Goal: Task Accomplishment & Management: Use online tool/utility

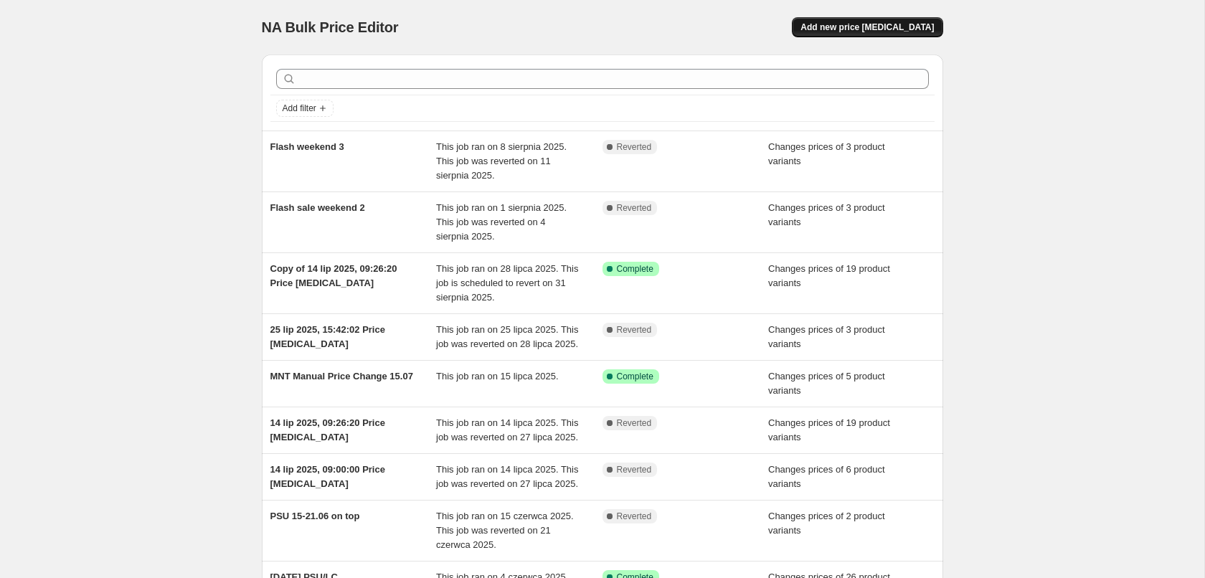
click at [927, 28] on span "Add new price [MEDICAL_DATA]" at bounding box center [866, 27] width 133 height 11
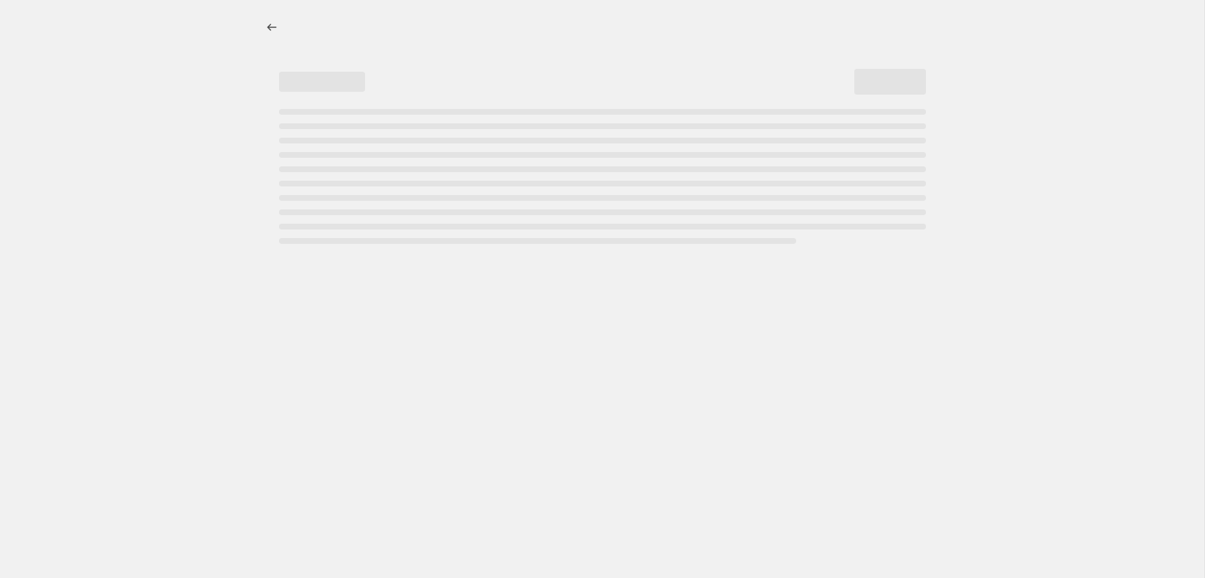
select select "percentage"
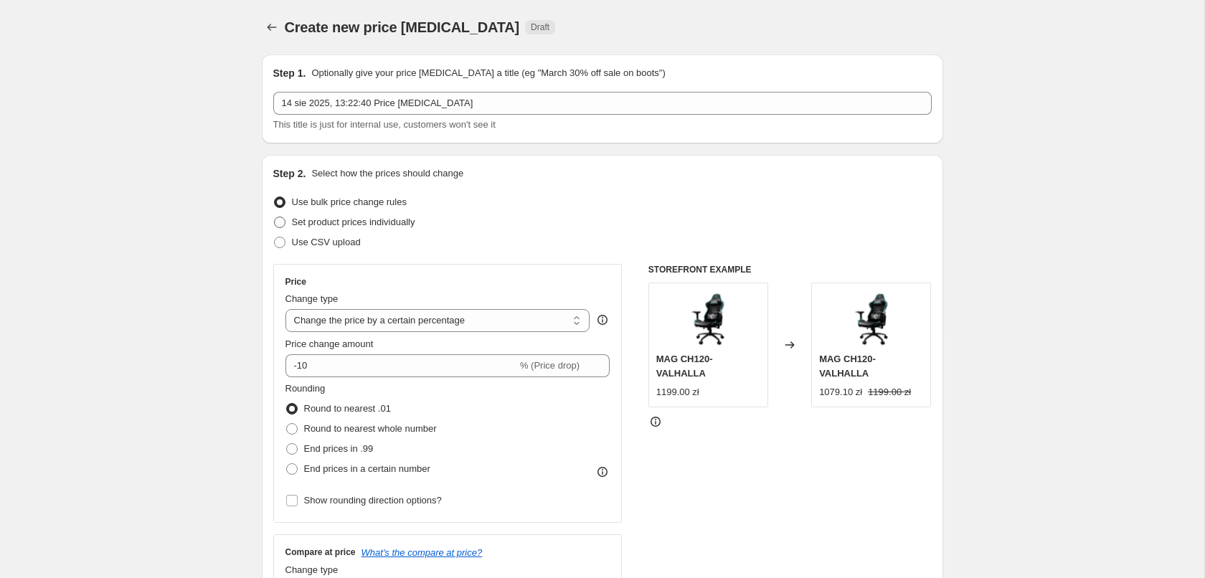
click at [389, 223] on span "Set product prices individually" at bounding box center [353, 222] width 123 height 11
click at [275, 217] on input "Set product prices individually" at bounding box center [274, 217] width 1 height 1
radio input "true"
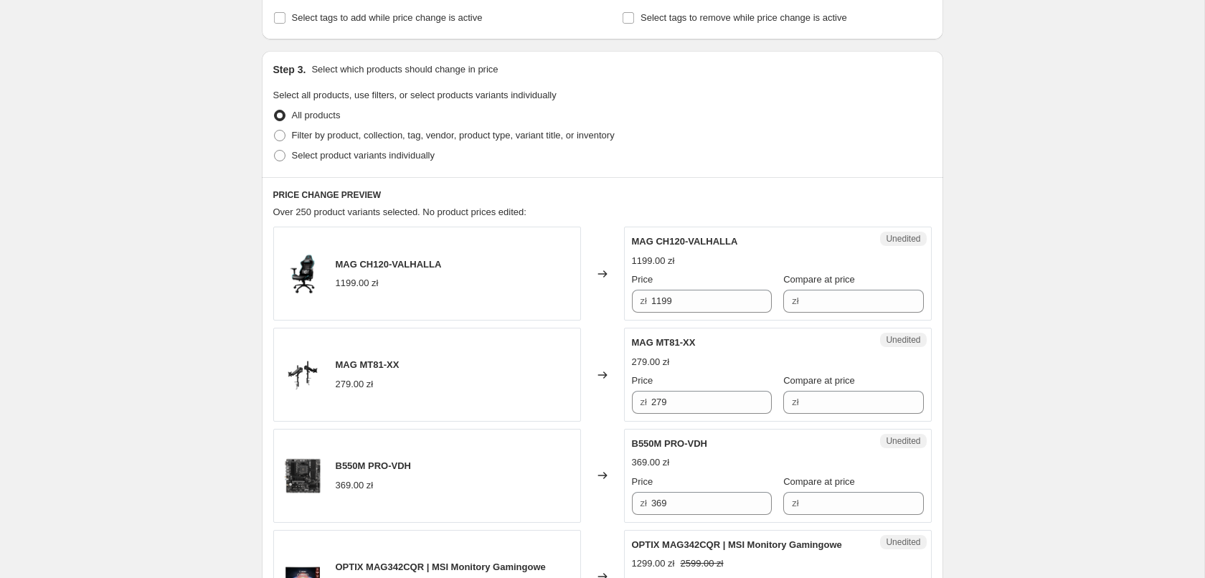
scroll to position [219, 0]
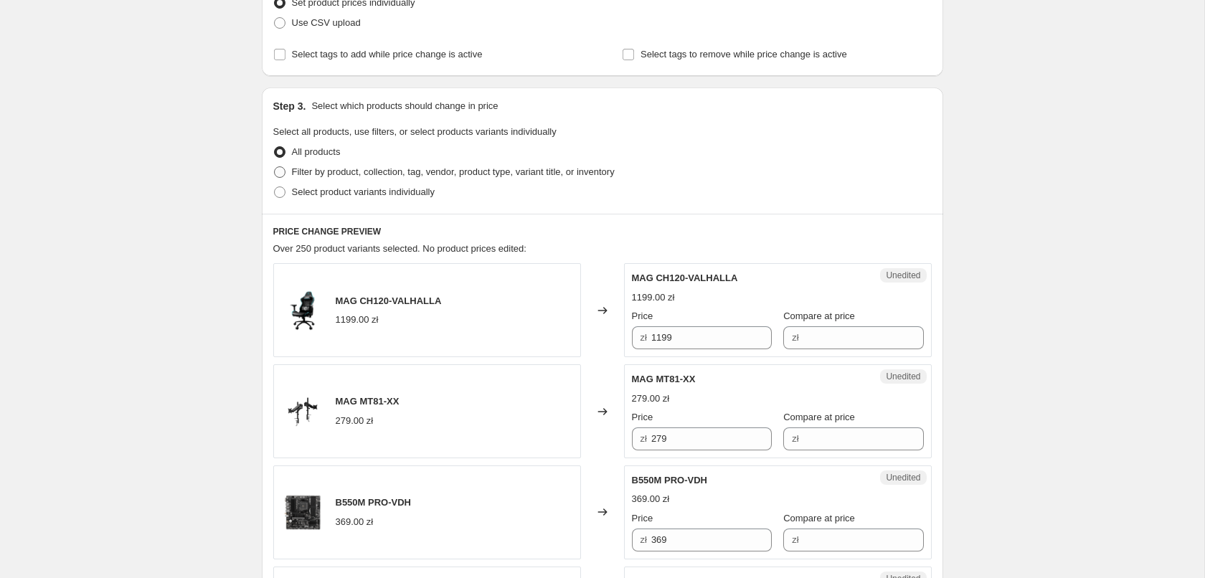
click at [511, 174] on span "Filter by product, collection, tag, vendor, product type, variant title, or inv…" at bounding box center [453, 171] width 323 height 11
click at [275, 167] on input "Filter by product, collection, tag, vendor, product type, variant title, or inv…" at bounding box center [274, 166] width 1 height 1
radio input "true"
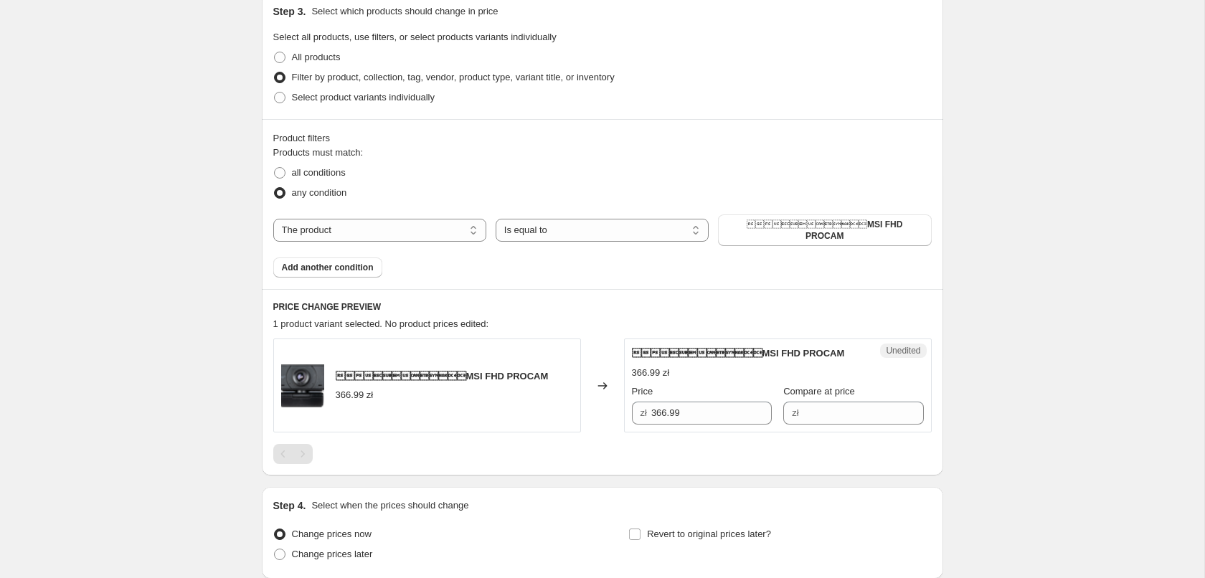
scroll to position [279, 0]
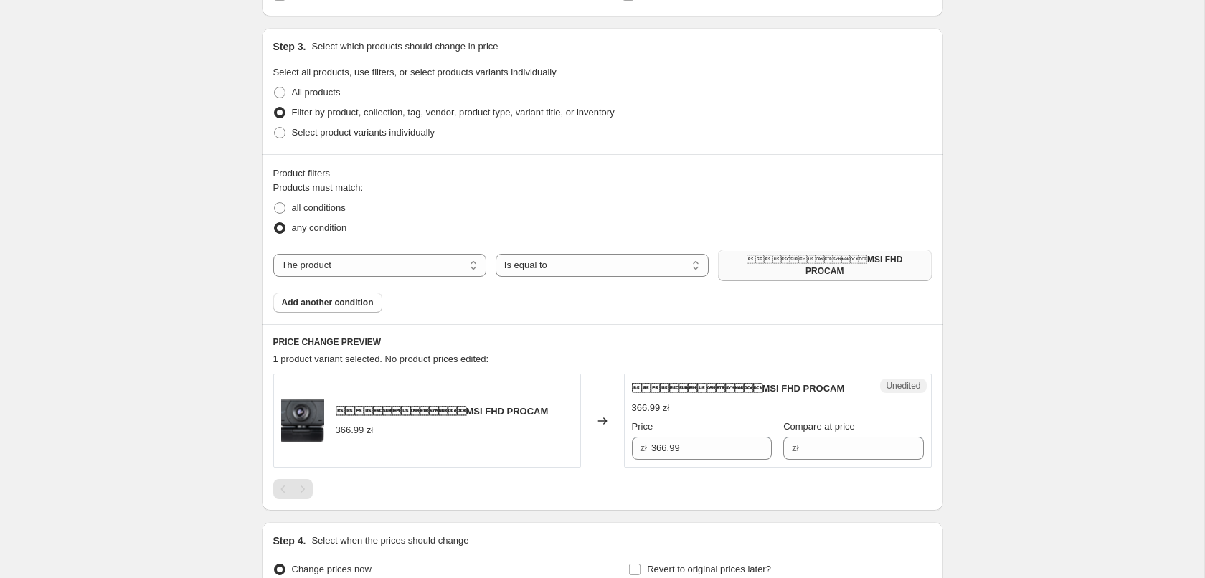
click at [830, 262] on span "MSI FHD PROCAM" at bounding box center [825, 265] width 196 height 23
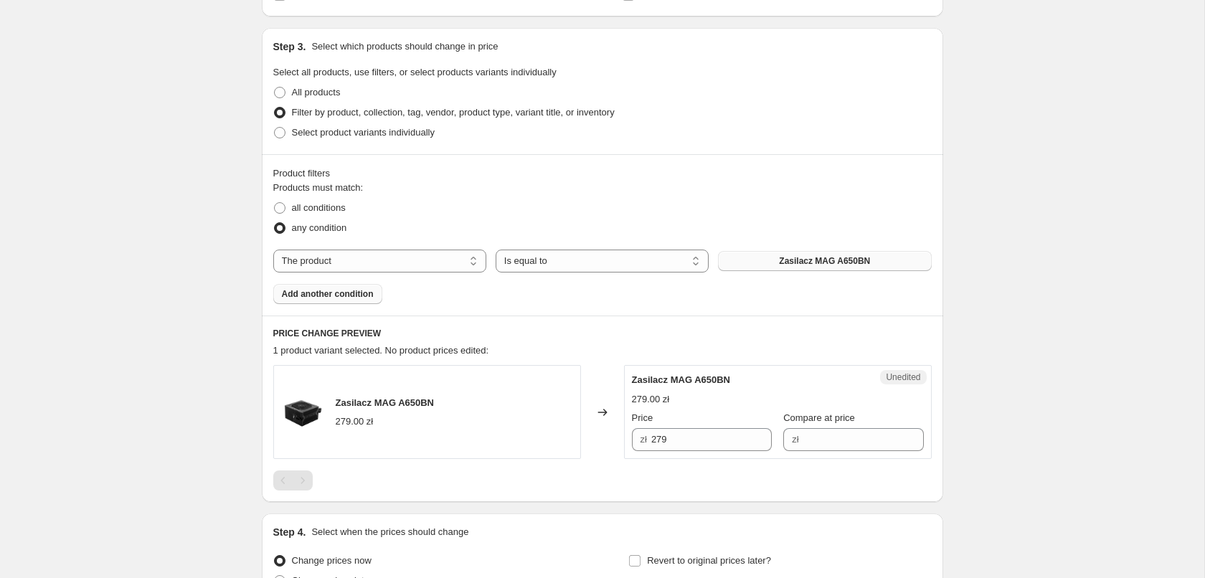
click at [351, 294] on span "Add another condition" at bounding box center [328, 293] width 92 height 11
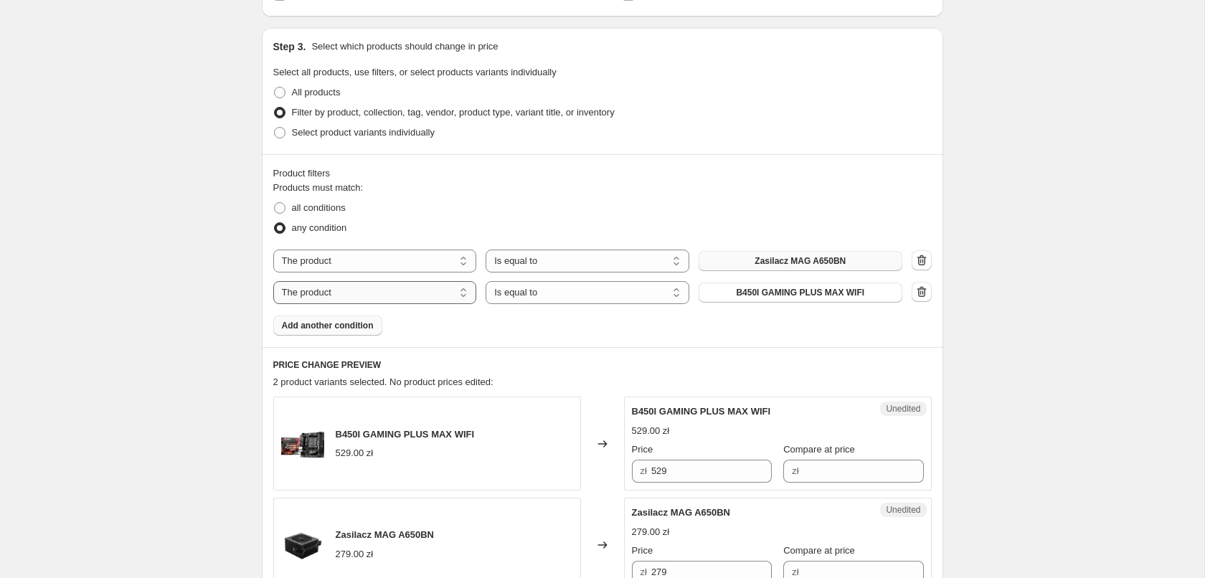
click at [273, 281] on select "The product The product's collection The product's tag The product's vendor The…" at bounding box center [375, 292] width 204 height 23
click at [486, 281] on select "Is equal to Is not equal to" at bounding box center [588, 292] width 204 height 23
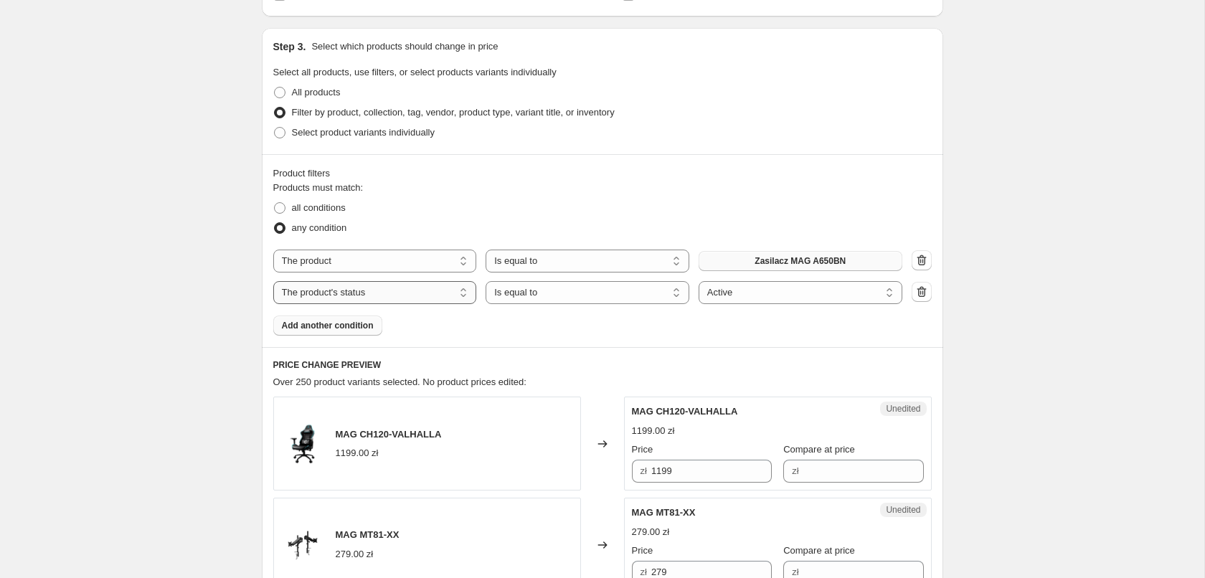
click at [273, 281] on select "The product The product's collection The product's tag The product's vendor The…" at bounding box center [375, 292] width 204 height 23
select select "inventory_quantity"
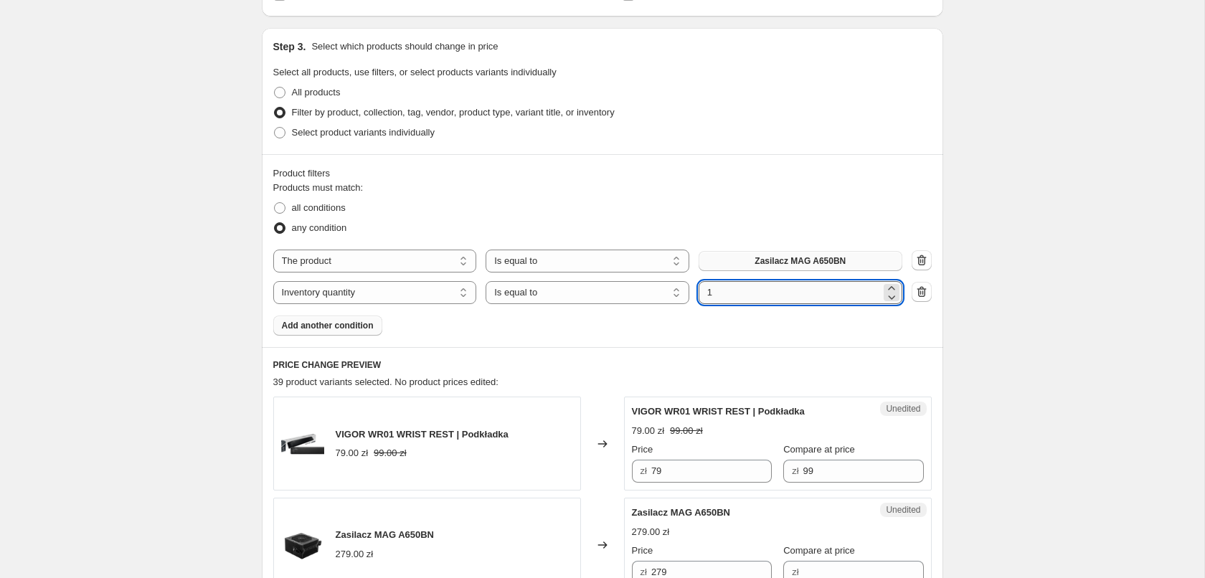
drag, startPoint x: 743, startPoint y: 300, endPoint x: 704, endPoint y: 298, distance: 39.5
click at [704, 298] on input "1" at bounding box center [790, 292] width 182 height 23
click at [486, 281] on select "Is equal to Is not equal to Is greater than Is less than" at bounding box center [588, 292] width 204 height 23
select select ">"
drag, startPoint x: 752, startPoint y: 293, endPoint x: 668, endPoint y: 298, distance: 84.7
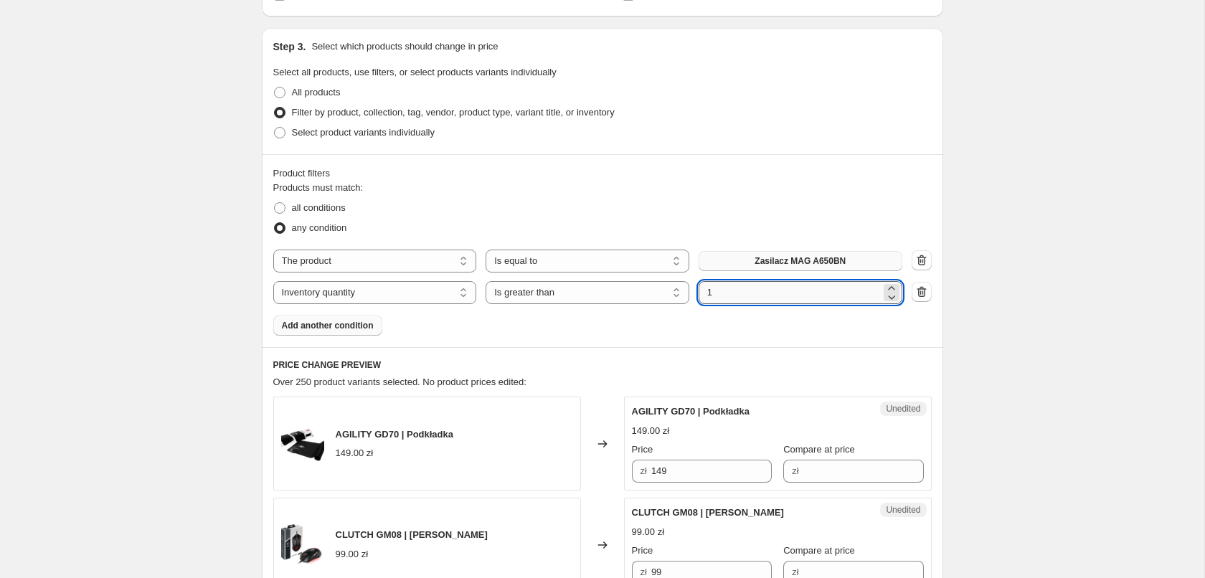
click at [699, 298] on input "1" at bounding box center [790, 292] width 182 height 23
type input "0"
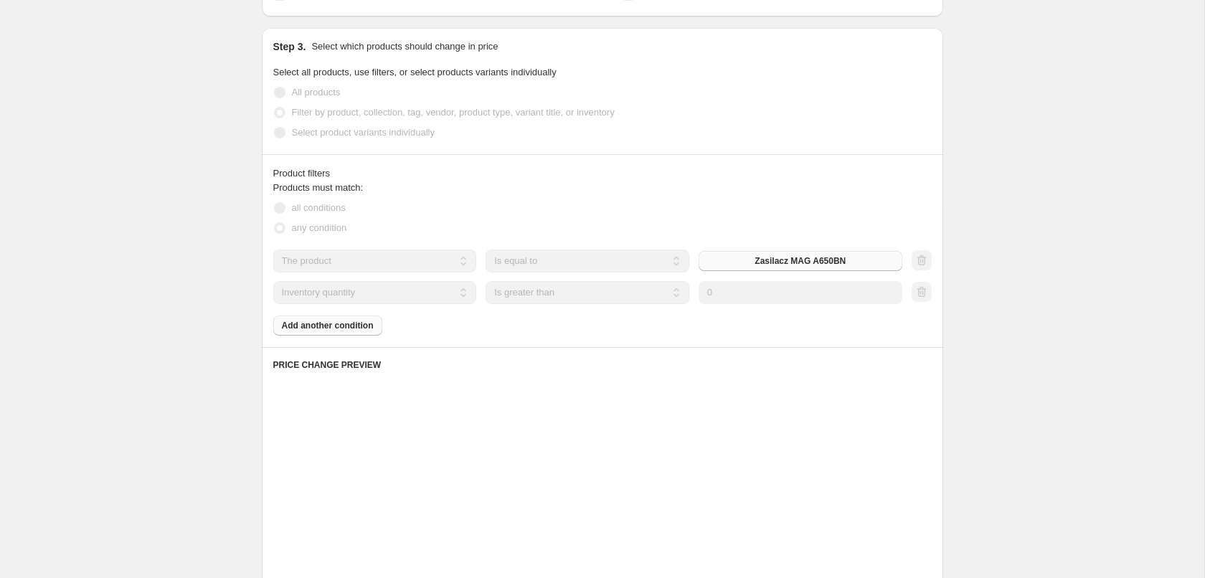
click at [538, 342] on div "Product filters Products must match: all conditions any condition The product T…" at bounding box center [602, 250] width 681 height 193
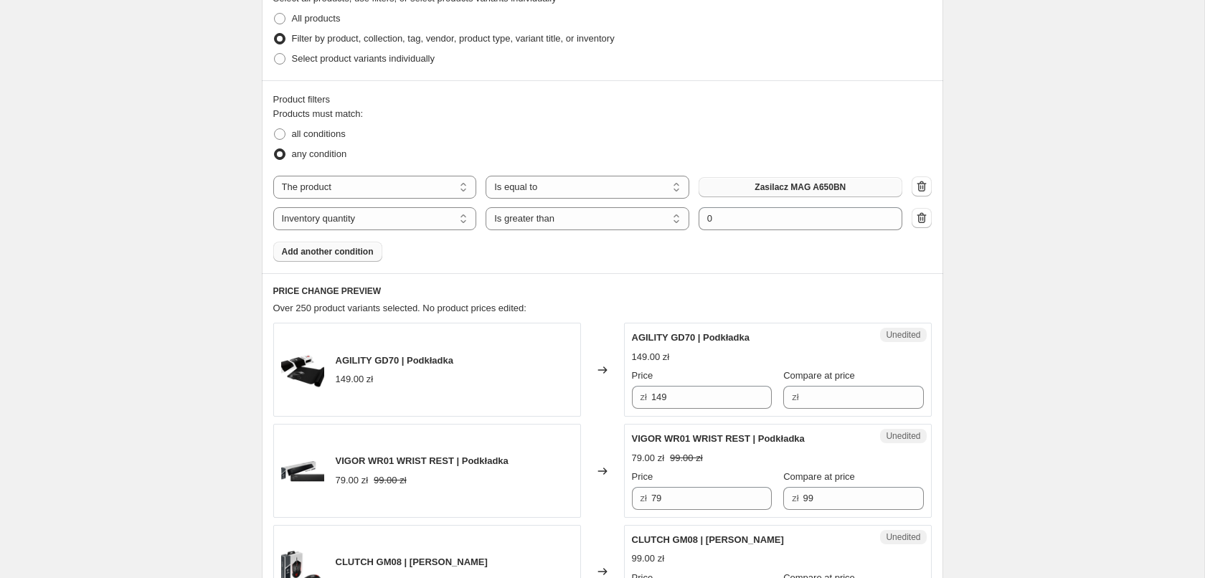
scroll to position [0, 0]
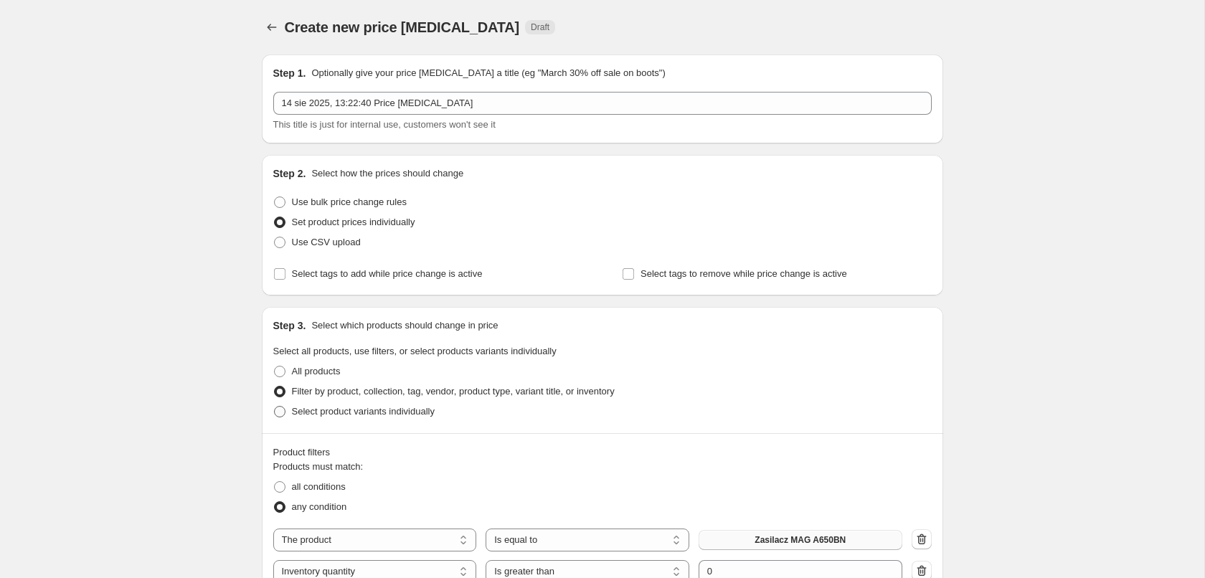
click at [381, 420] on label "Select product variants individually" at bounding box center [353, 412] width 161 height 20
click at [275, 407] on input "Select product variants individually" at bounding box center [274, 406] width 1 height 1
radio input "true"
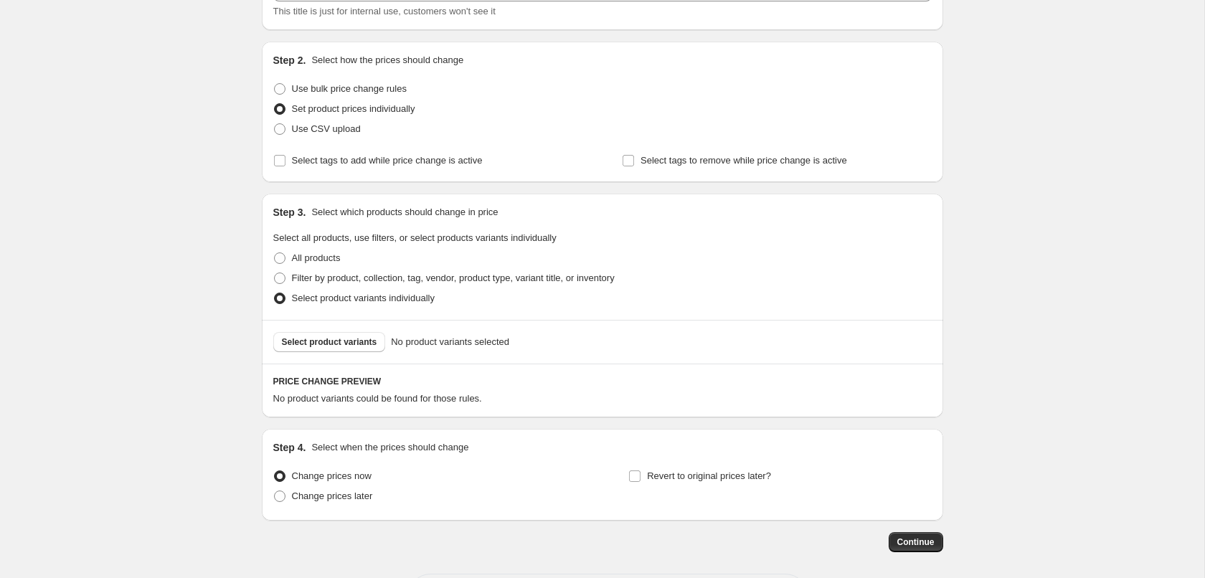
scroll to position [146, 0]
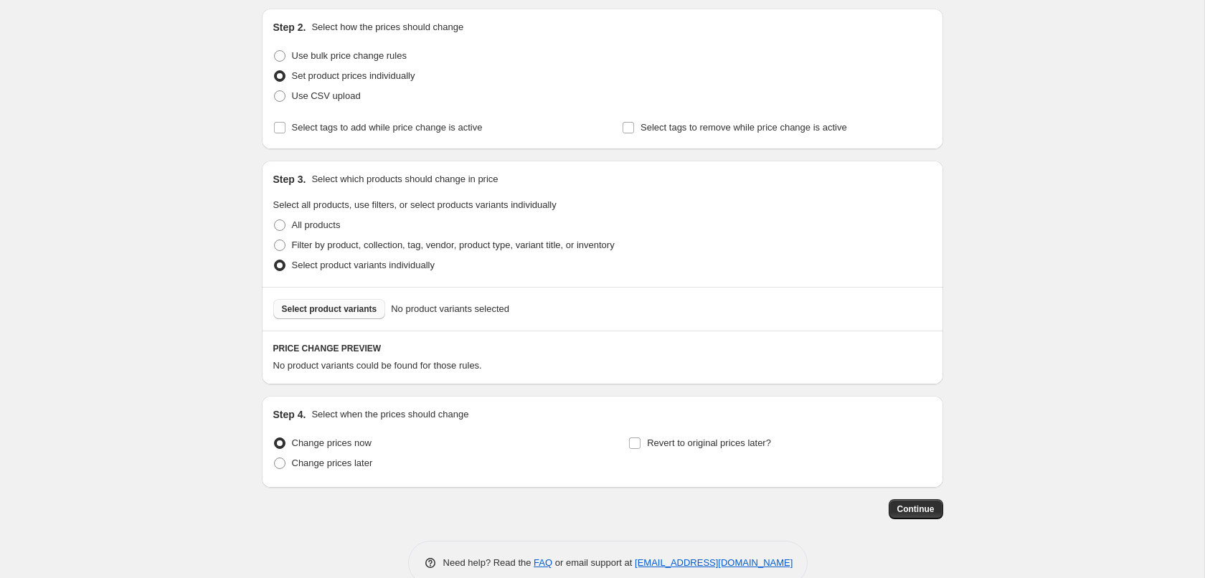
click at [336, 311] on span "Select product variants" at bounding box center [329, 308] width 95 height 11
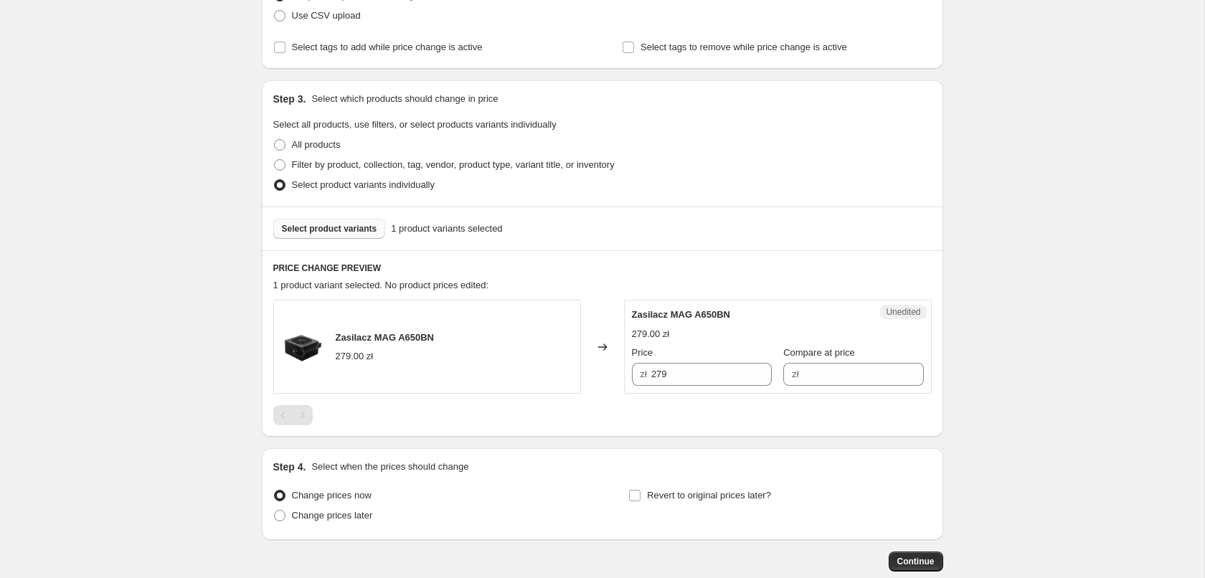
scroll to position [308, 0]
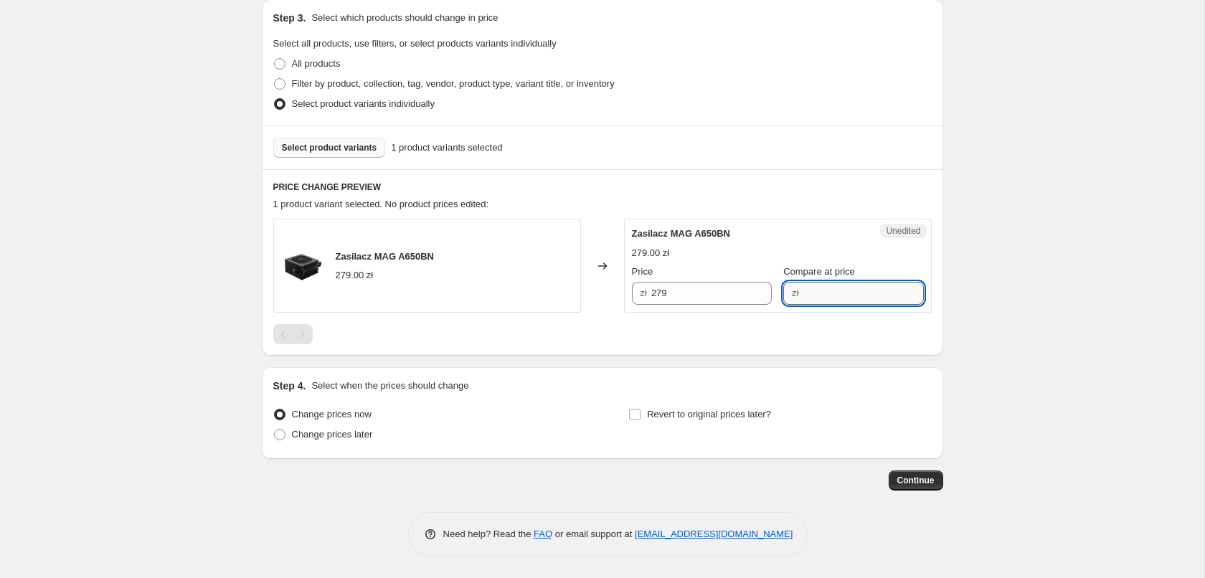
click at [835, 294] on input "Compare at price" at bounding box center [863, 293] width 120 height 23
type input "209"
click at [711, 377] on div "Step 1. Optionally give your price change job a title (eg "March 30% off sale o…" at bounding box center [596, 112] width 693 height 755
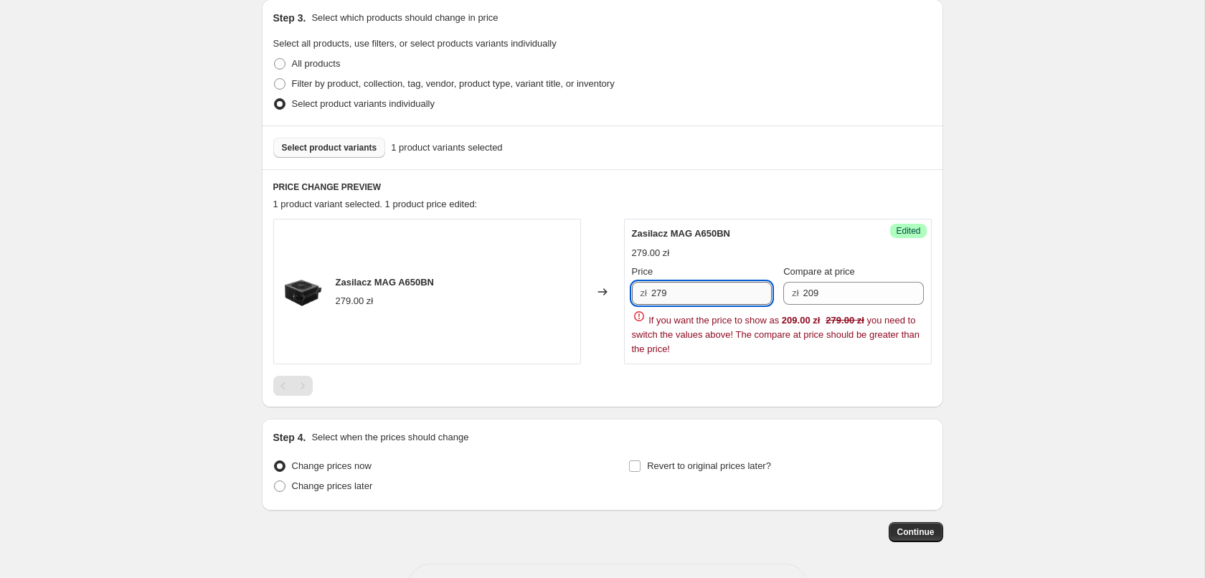
drag, startPoint x: 746, startPoint y: 298, endPoint x: 512, endPoint y: 316, distance: 234.5
click at [651, 305] on input "279" at bounding box center [711, 293] width 120 height 23
type input "209"
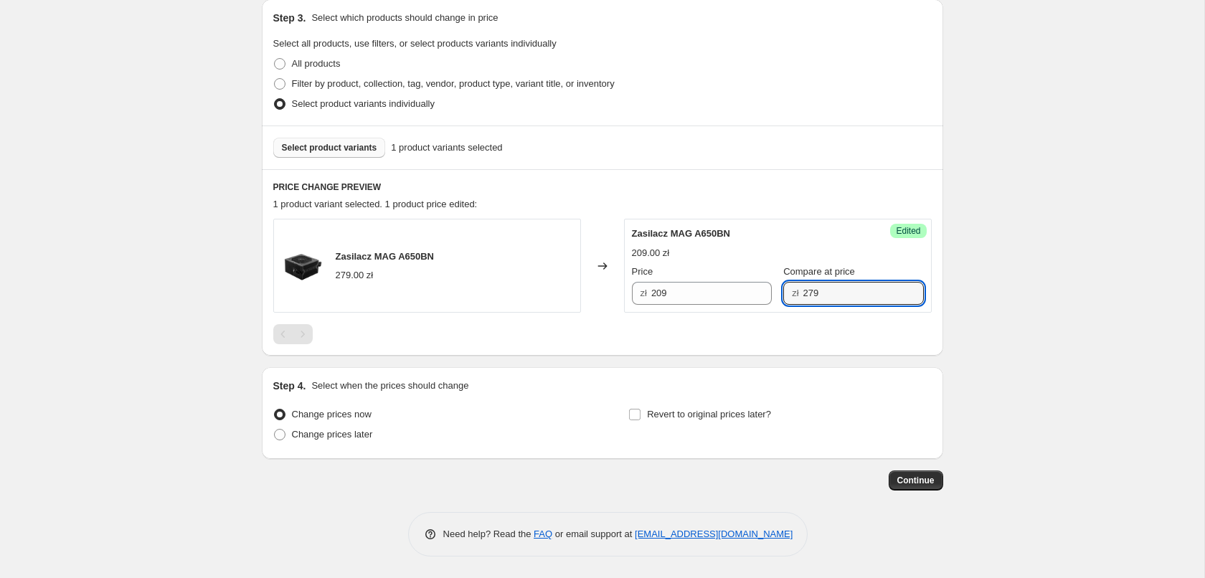
type input "279"
click at [728, 366] on div "Step 1. Optionally give your price change job a title (eg "March 30% off sale o…" at bounding box center [596, 112] width 693 height 755
click at [358, 434] on span "Change prices later" at bounding box center [332, 434] width 81 height 11
click at [275, 430] on input "Change prices later" at bounding box center [274, 429] width 1 height 1
radio input "true"
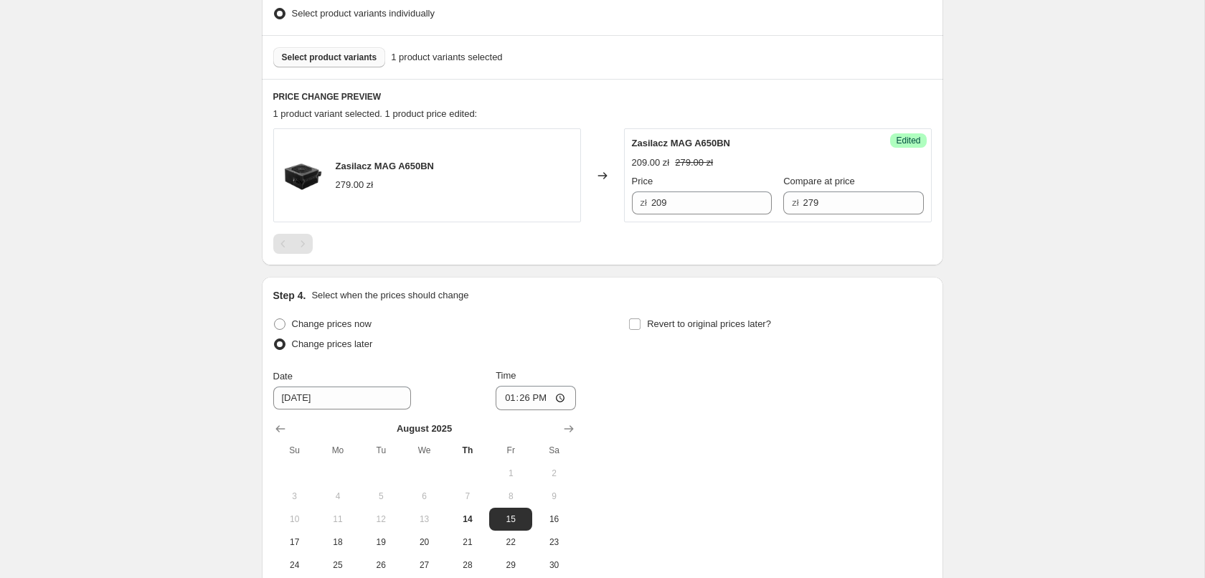
scroll to position [454, 0]
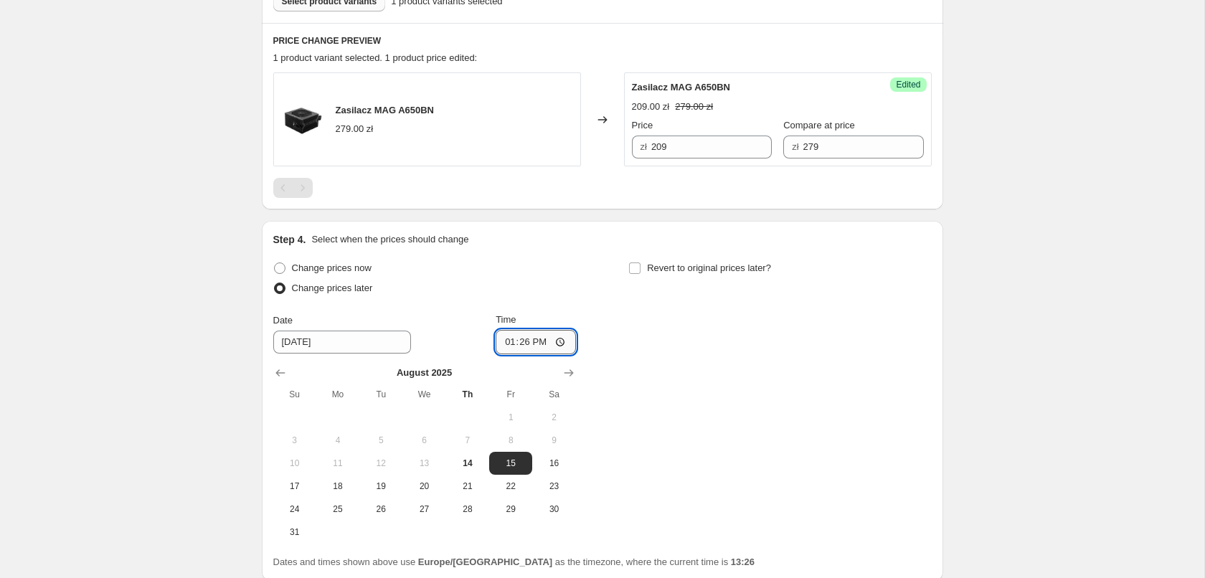
click at [545, 331] on input "13:26" at bounding box center [536, 342] width 80 height 24
type input "16:00"
click at [754, 383] on div "Change prices now Change prices later Date 8/15/2025 Time 16:00 August 2025 Su …" at bounding box center [602, 400] width 658 height 285
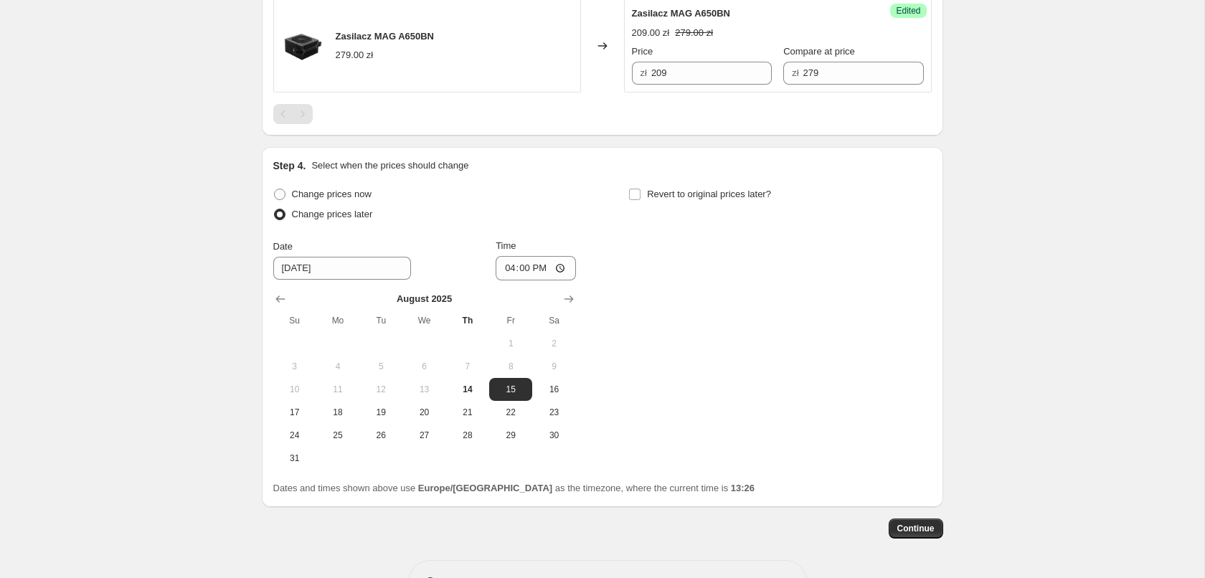
scroll to position [574, 0]
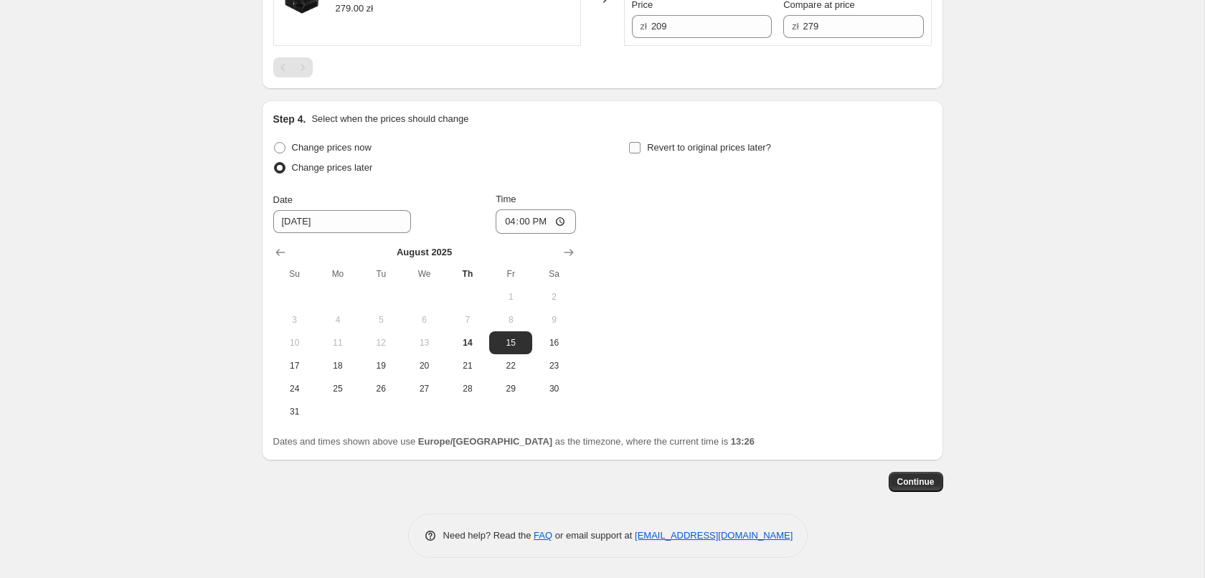
click at [686, 153] on span "Revert to original prices later?" at bounding box center [709, 147] width 124 height 11
click at [640, 153] on input "Revert to original prices later?" at bounding box center [634, 147] width 11 height 11
checkbox input "true"
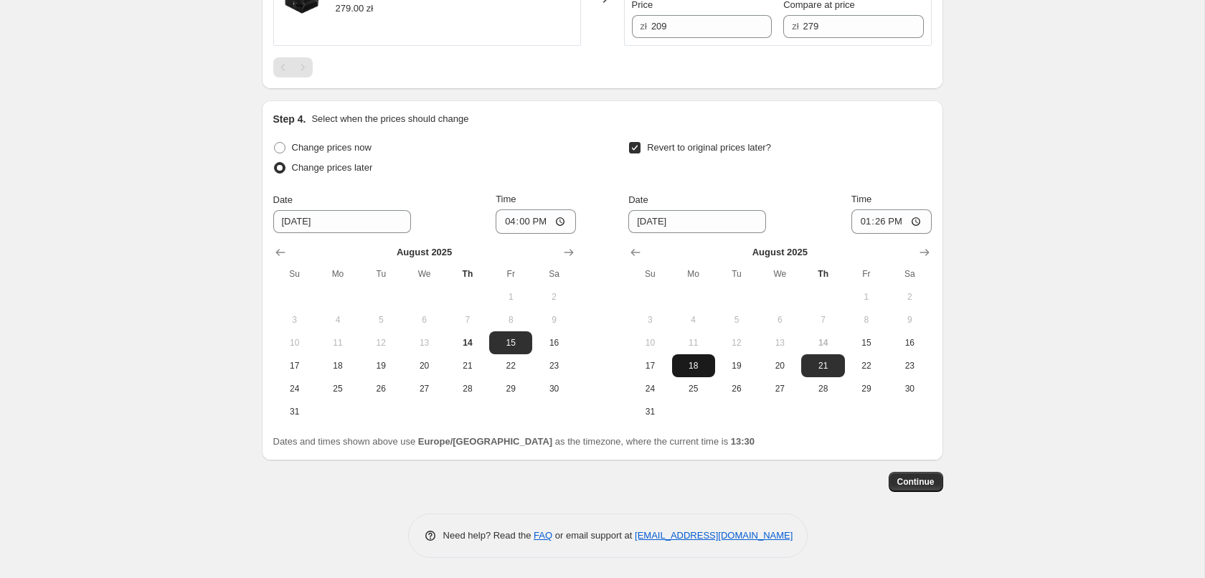
click at [686, 364] on span "18" at bounding box center [694, 365] width 32 height 11
type input "8/18/2025"
click at [919, 227] on input "13:26" at bounding box center [891, 221] width 80 height 24
click at [901, 224] on input "13:26" at bounding box center [891, 221] width 80 height 24
type input "09:00"
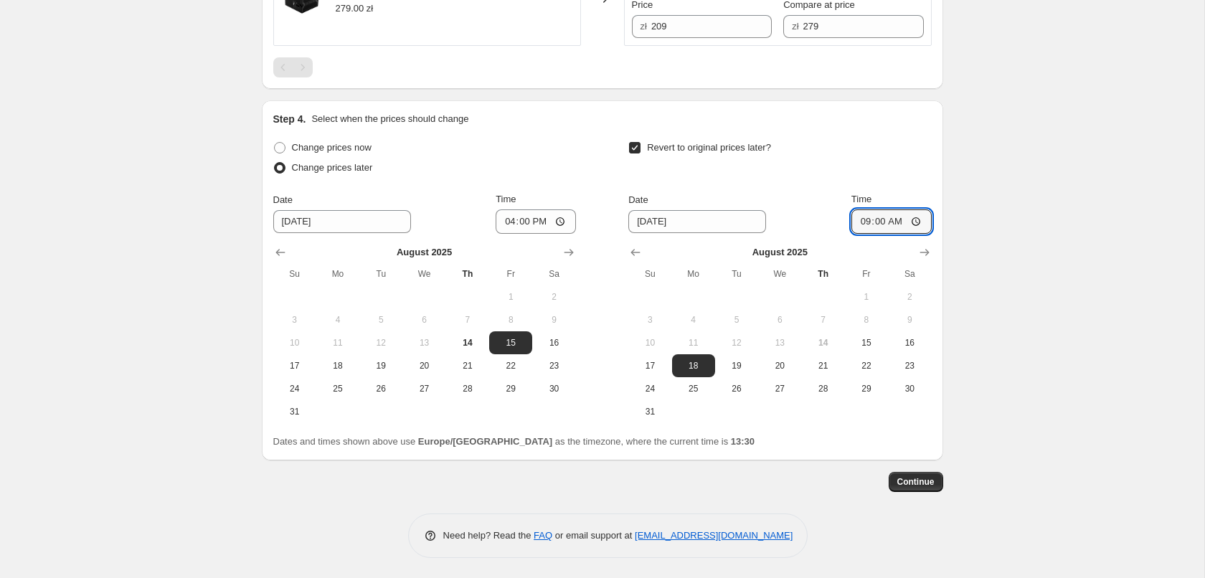
click at [1133, 388] on div "Create new price change job. This page is ready Create new price change job Dra…" at bounding box center [602, 3] width 1204 height 1154
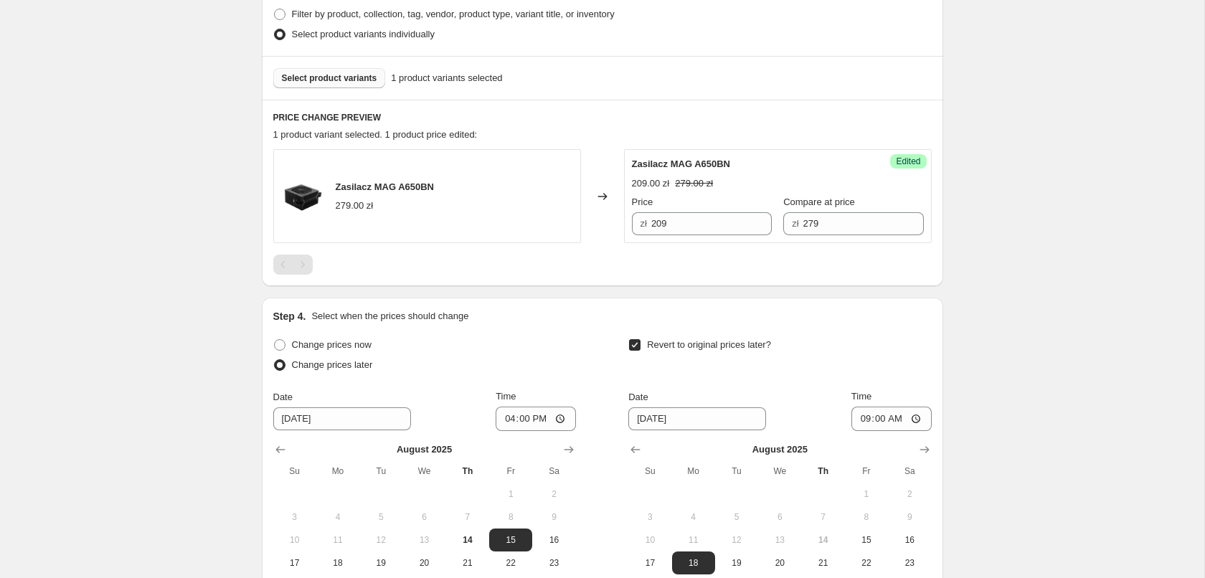
scroll to position [0, 0]
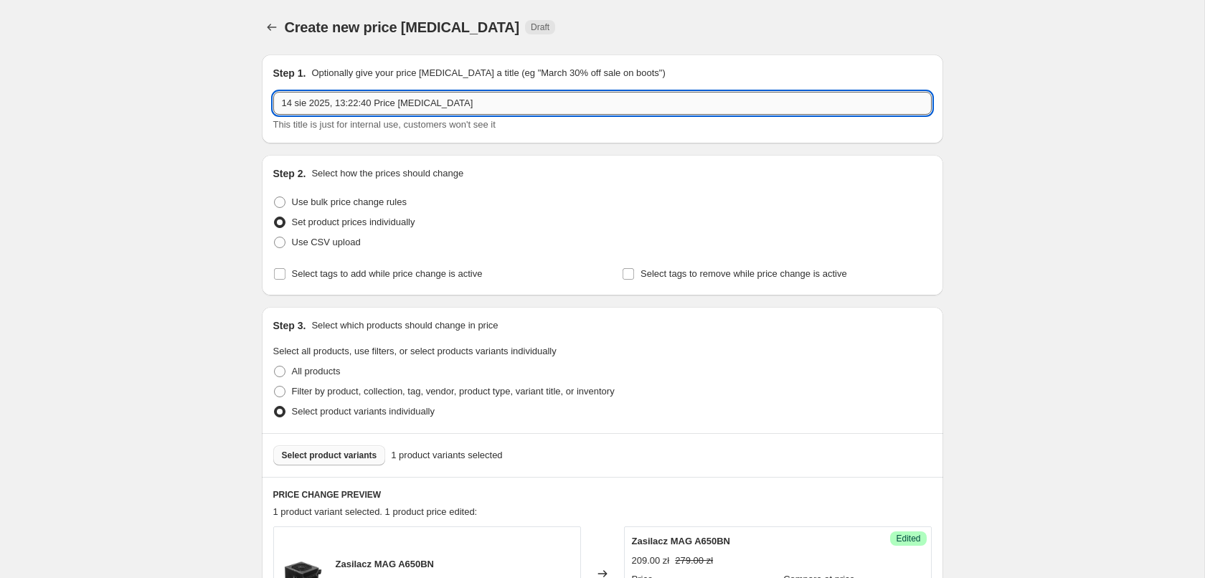
drag, startPoint x: 456, startPoint y: 101, endPoint x: 8, endPoint y: 86, distance: 448.5
click at [273, 92] on input "14 sie 2025, 13:22:40 Price change job" at bounding box center [602, 103] width 658 height 23
drag, startPoint x: 333, startPoint y: 100, endPoint x: 307, endPoint y: 107, distance: 27.5
click at [307, 107] on input "Flash Sale" at bounding box center [602, 103] width 658 height 23
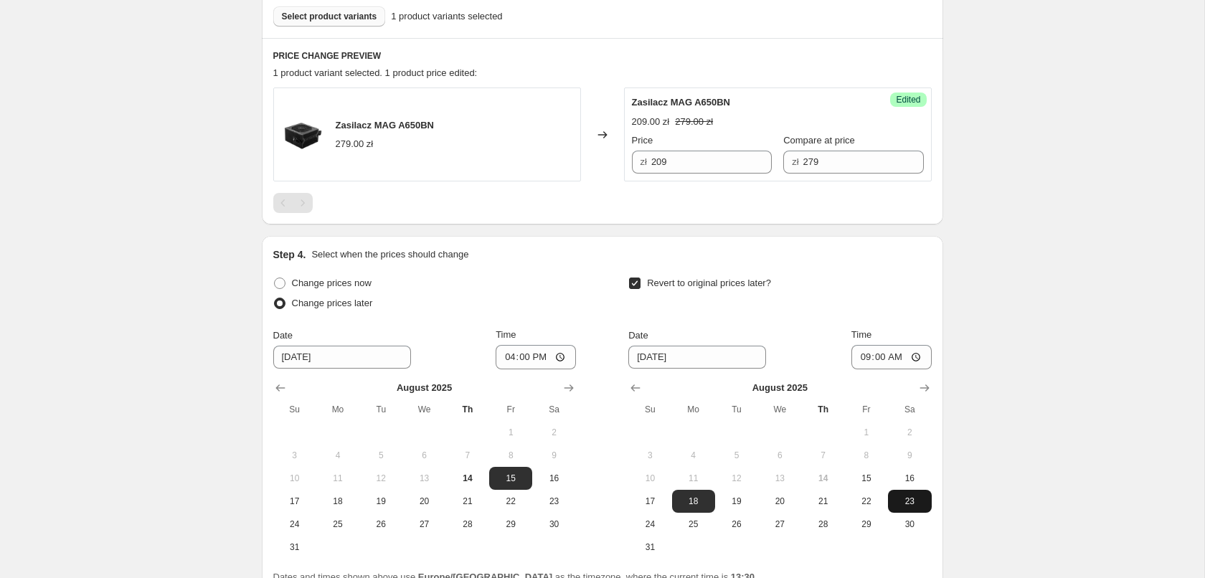
scroll to position [574, 0]
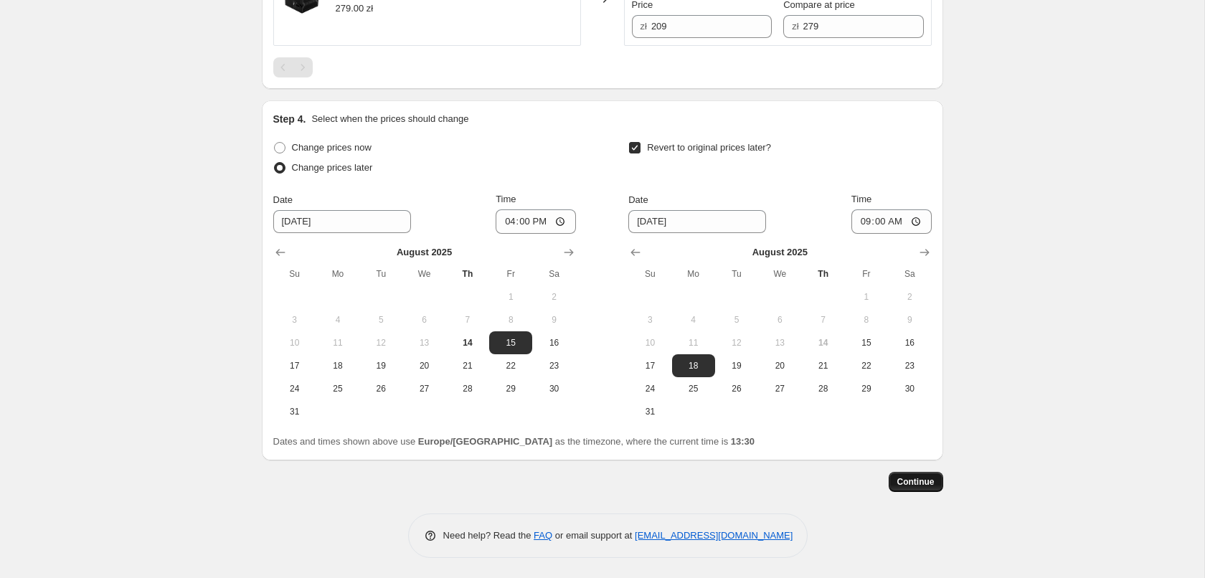
type input "Flash weekend 4"
click at [912, 478] on span "Continue" at bounding box center [915, 481] width 37 height 11
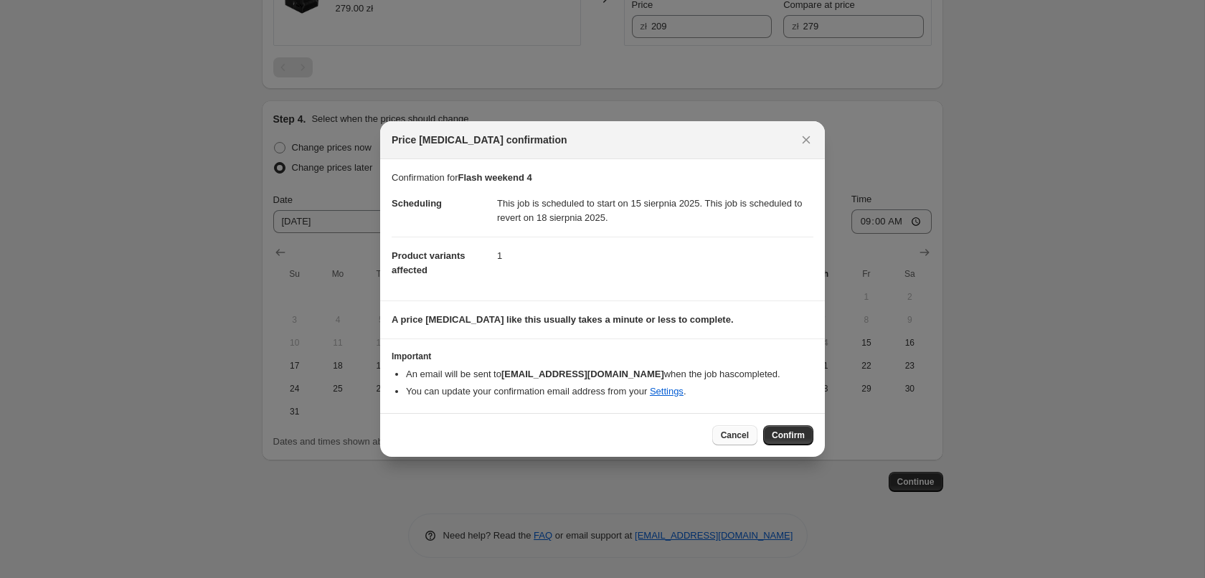
click at [737, 439] on span "Cancel" at bounding box center [735, 435] width 28 height 11
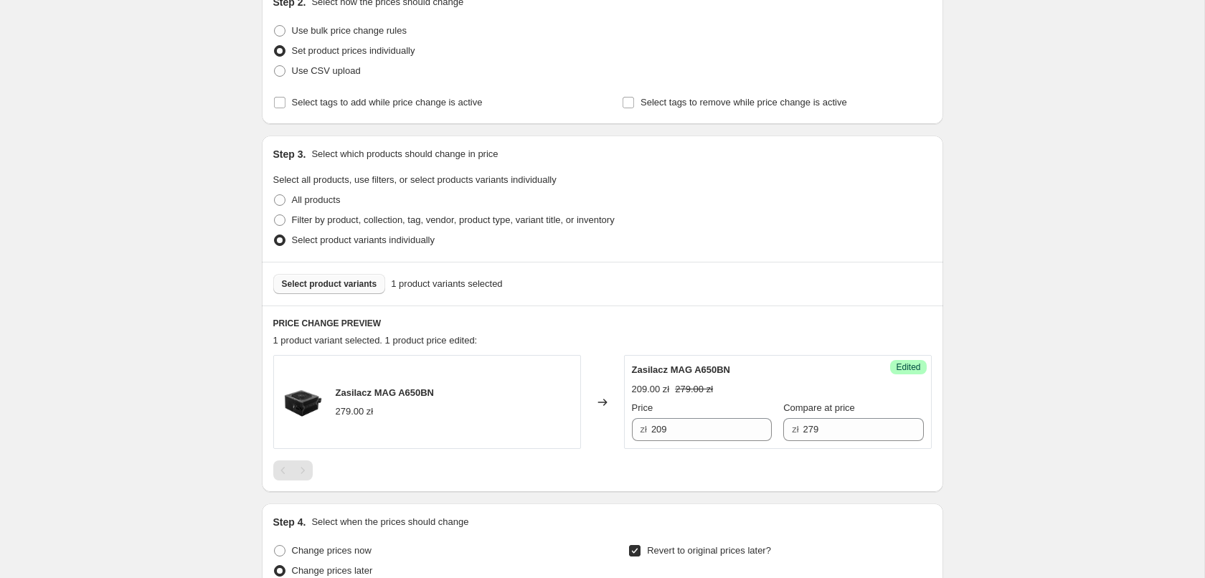
scroll to position [136, 0]
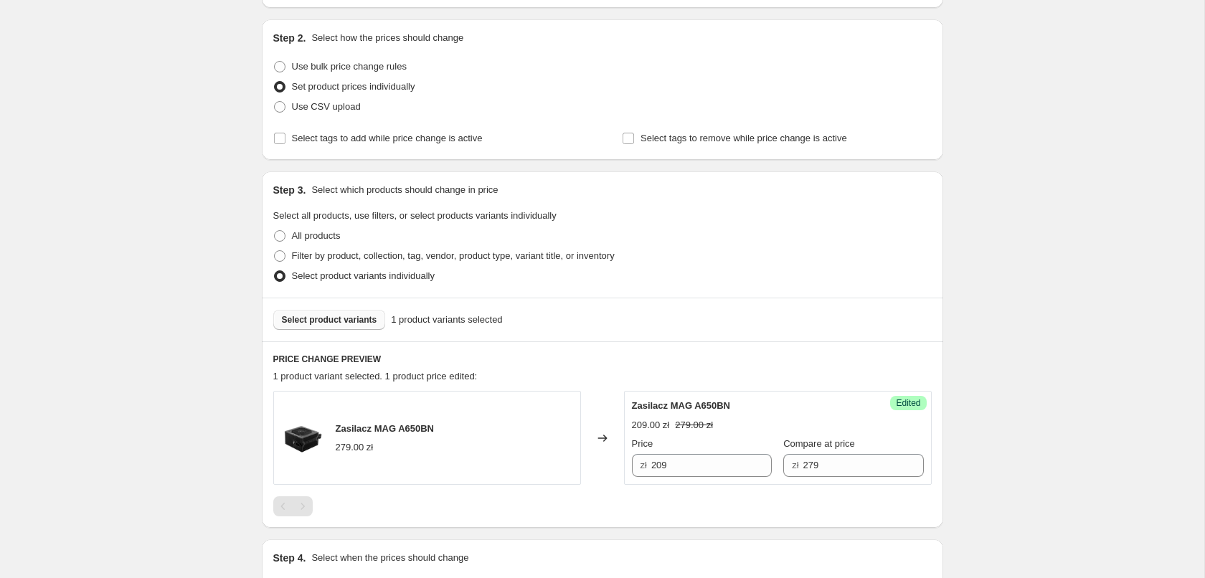
click at [351, 321] on span "Select product variants" at bounding box center [329, 319] width 95 height 11
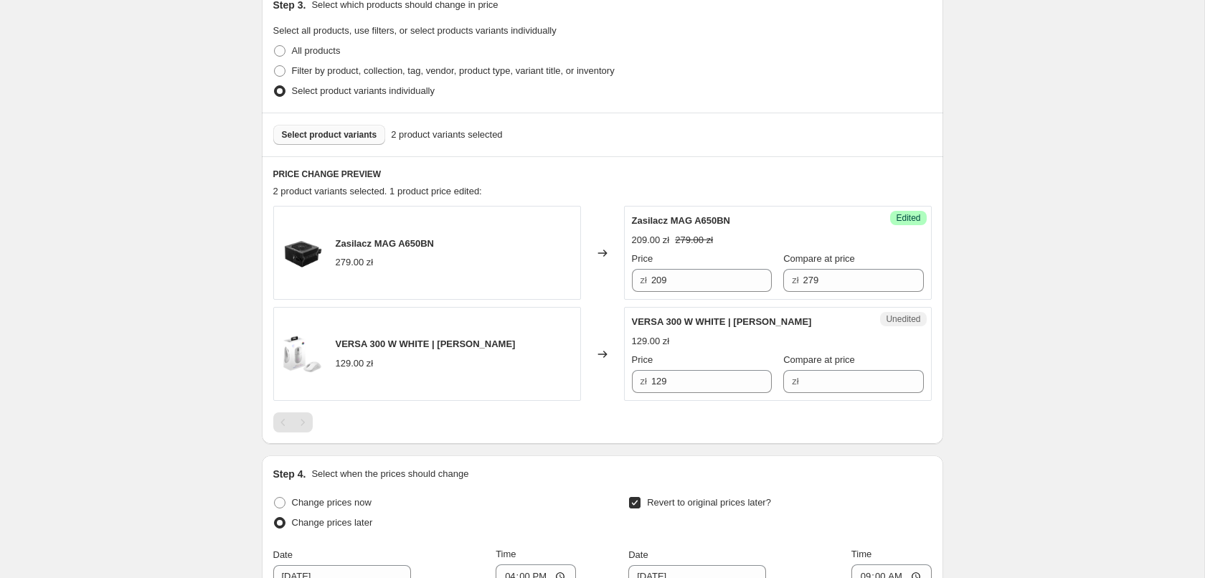
scroll to position [355, 0]
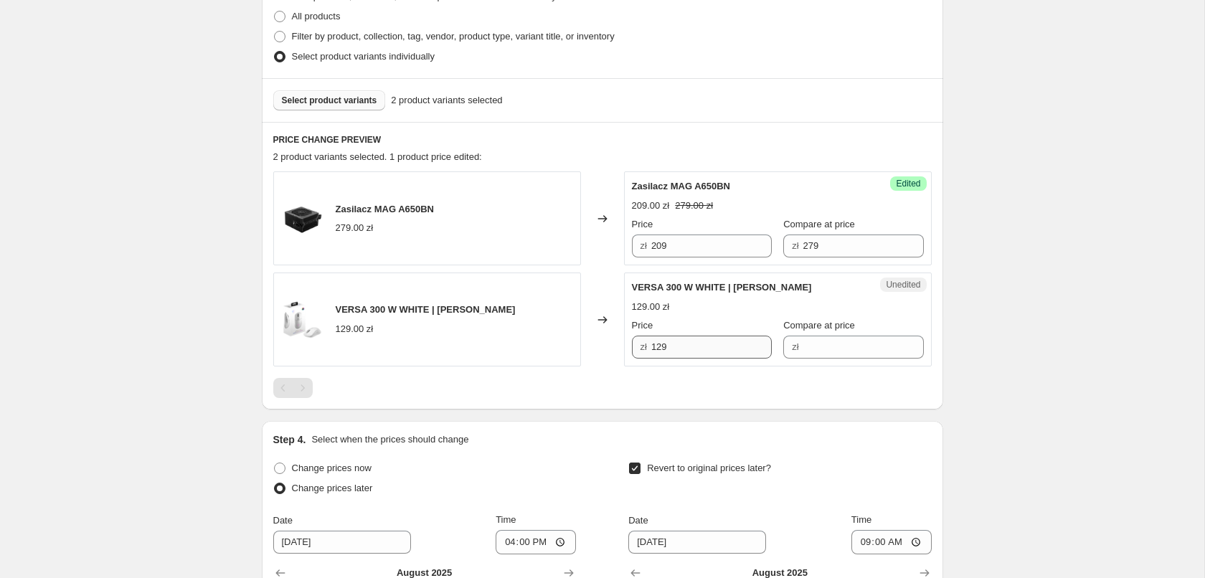
drag, startPoint x: 687, startPoint y: 350, endPoint x: 605, endPoint y: 345, distance: 81.9
click at [651, 345] on input "129" at bounding box center [711, 347] width 120 height 23
click at [845, 348] on input "Compare at price" at bounding box center [863, 347] width 120 height 23
type input "129"
click at [688, 351] on input "129" at bounding box center [711, 347] width 120 height 23
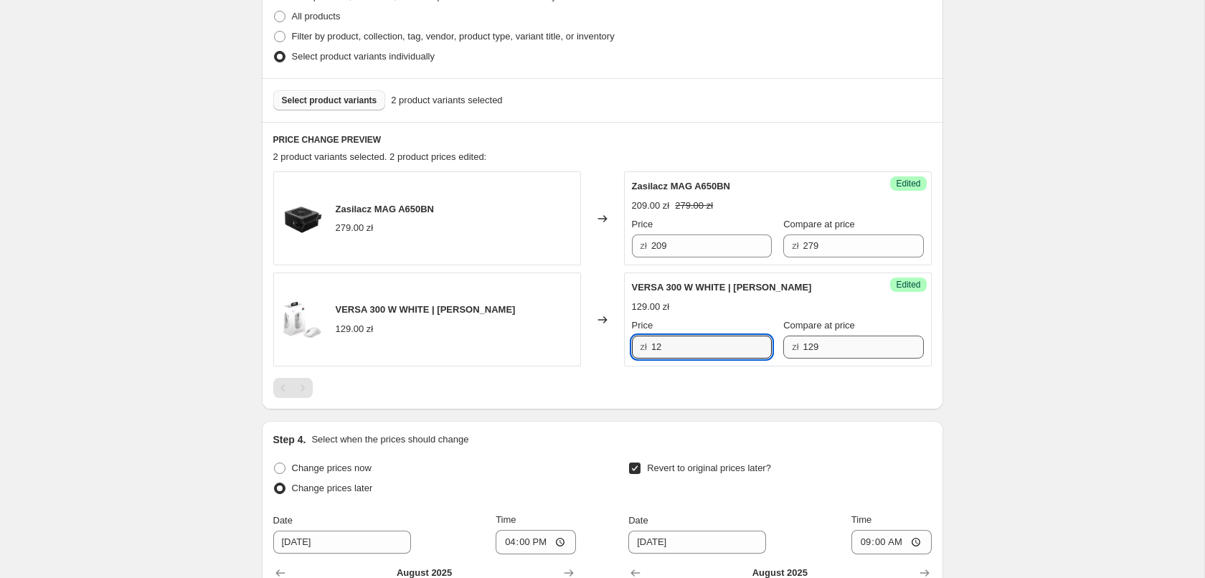
type input "1"
type input "99"
click at [703, 388] on div at bounding box center [602, 388] width 658 height 20
click at [985, 386] on div "Create new price change job. This page is ready Create new price change job Dra…" at bounding box center [602, 272] width 1204 height 1255
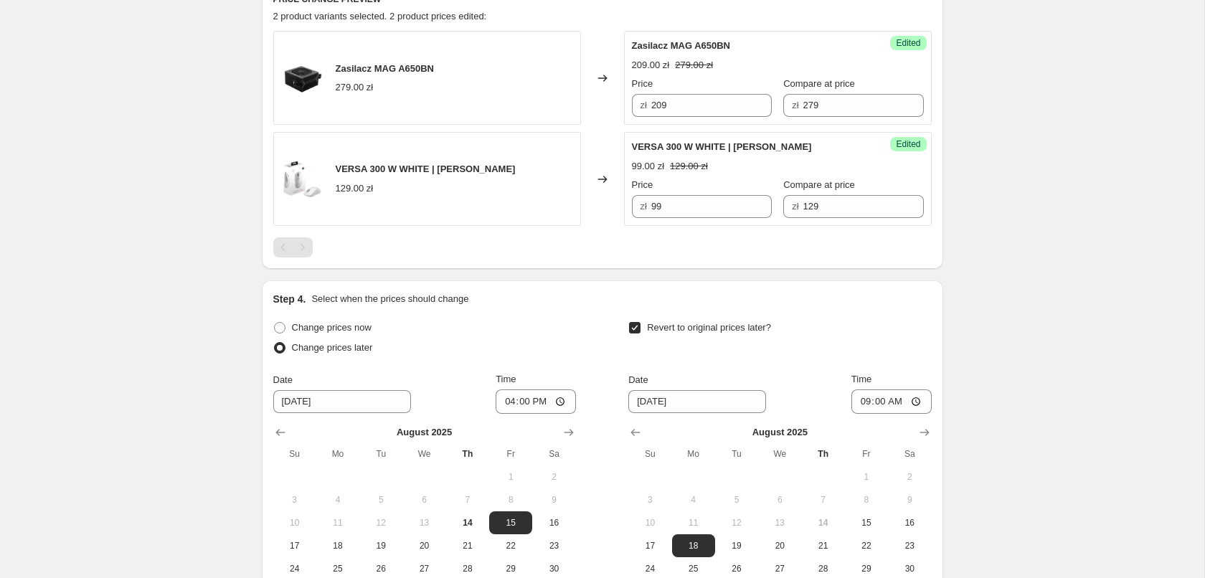
scroll to position [282, 0]
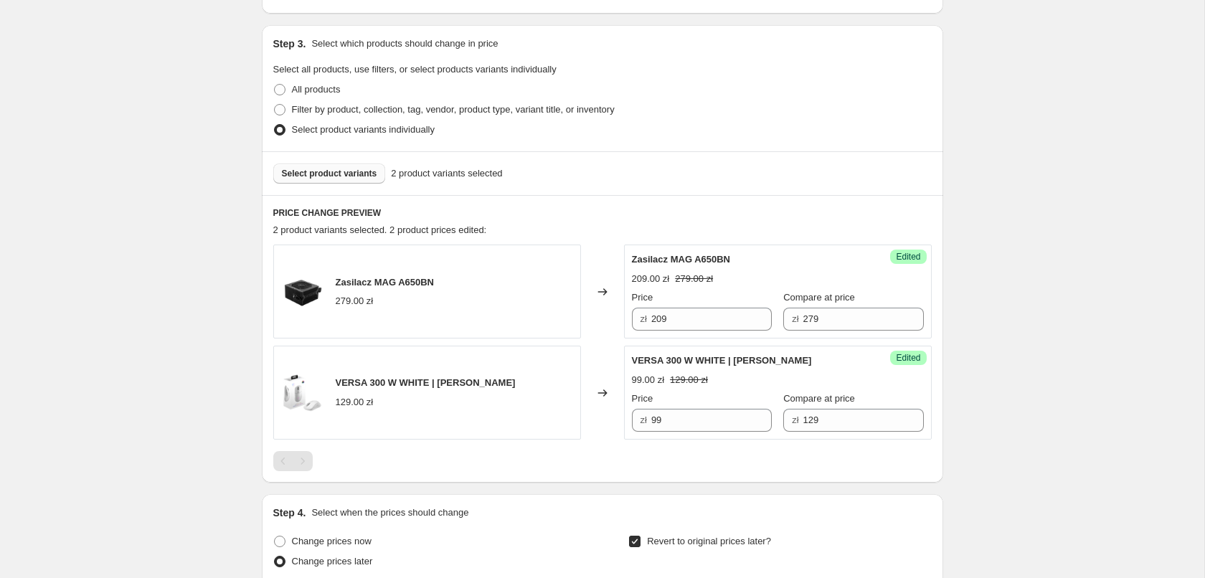
click at [340, 179] on span "Select product variants" at bounding box center [329, 173] width 95 height 11
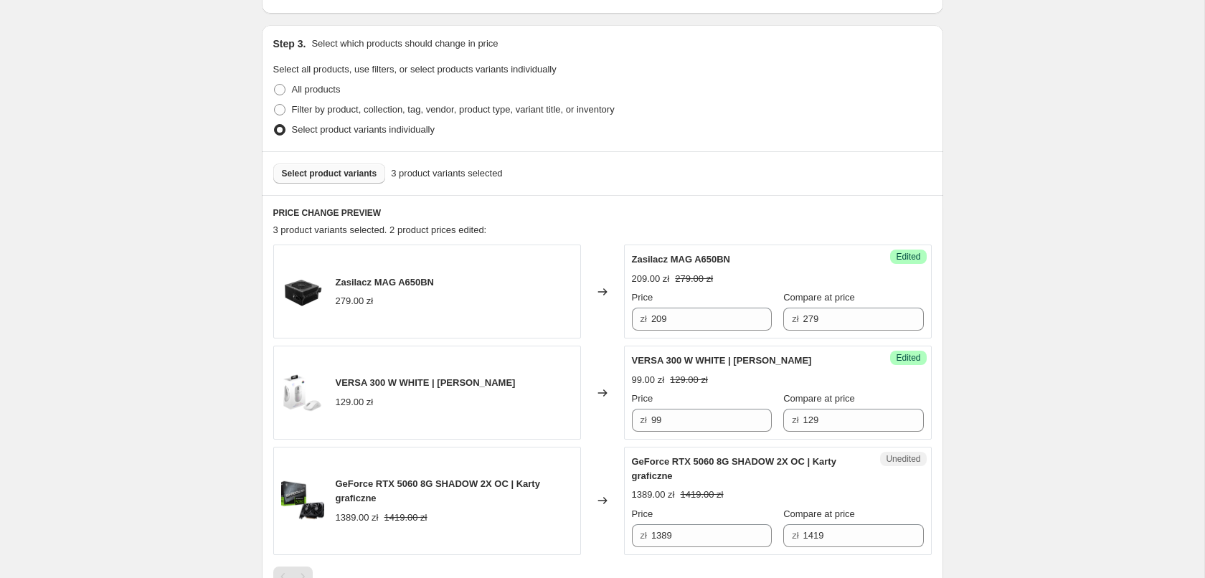
drag, startPoint x: 817, startPoint y: 536, endPoint x: 747, endPoint y: 514, distance: 73.7
click at [803, 539] on input "1419" at bounding box center [863, 535] width 120 height 23
click at [818, 526] on input "1419" at bounding box center [863, 535] width 120 height 23
type input "1"
type input "1389"
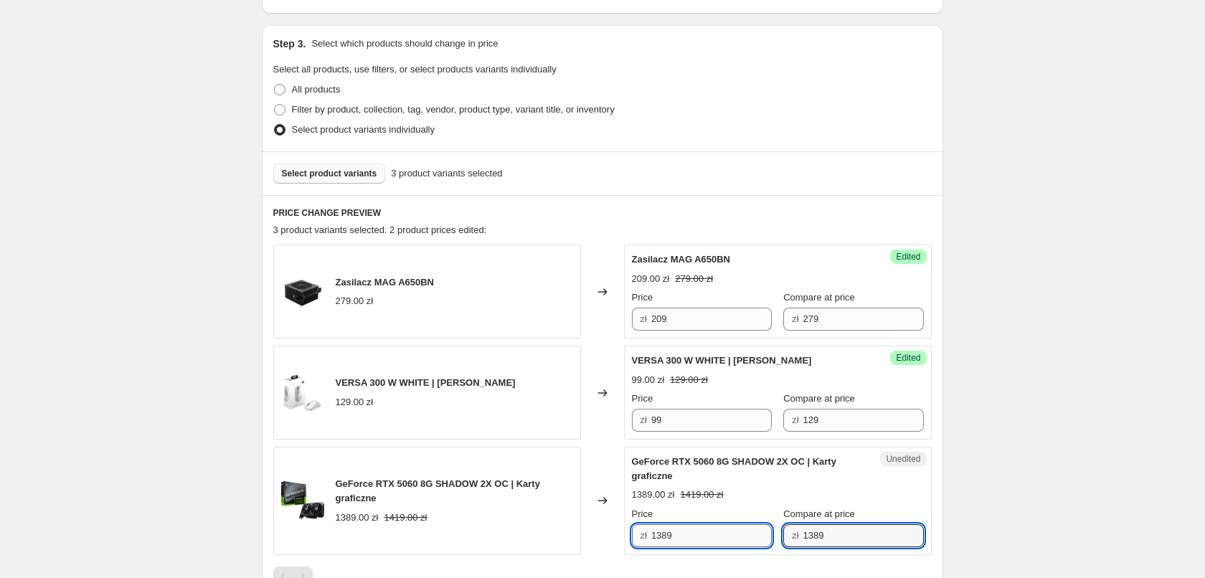
click at [682, 540] on input "1389" at bounding box center [711, 535] width 120 height 23
drag, startPoint x: 692, startPoint y: 538, endPoint x: 638, endPoint y: 538, distance: 54.5
click at [651, 538] on input "1389" at bounding box center [711, 535] width 120 height 23
type input "1109"
click at [1065, 382] on div "Create new price change job. This page is ready Create new price change job Dra…" at bounding box center [602, 403] width 1204 height 1371
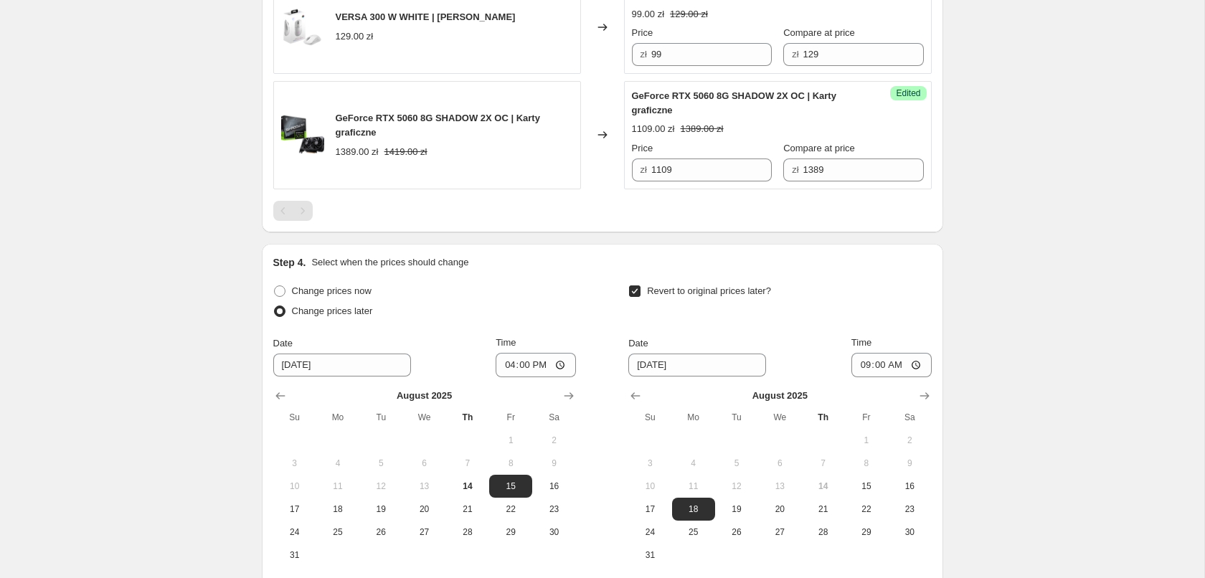
scroll to position [791, 0]
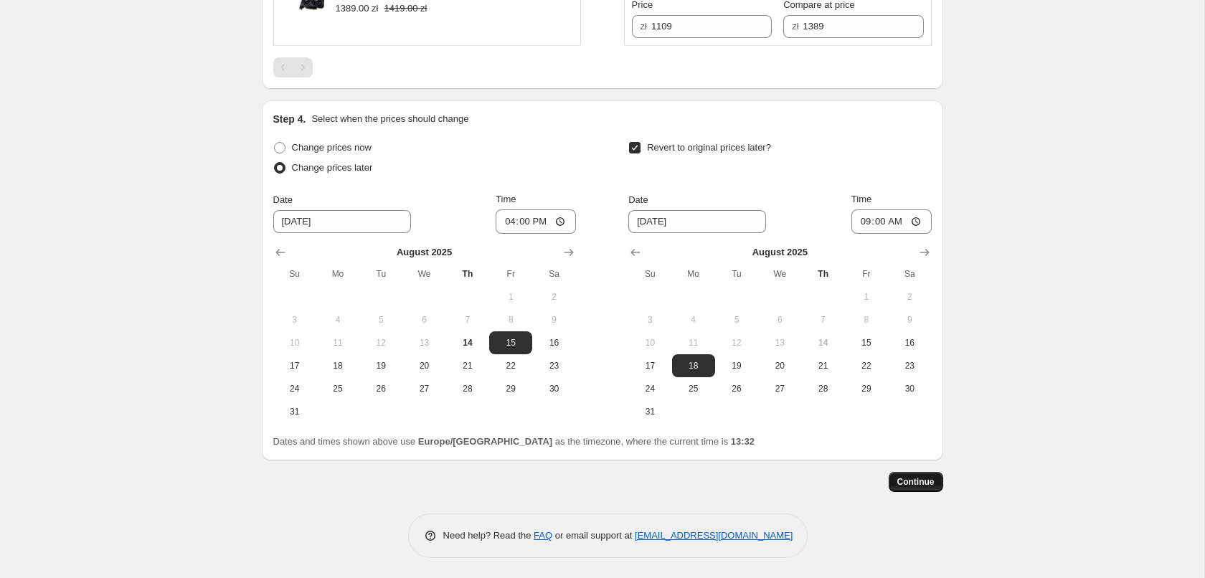
click at [915, 476] on span "Continue" at bounding box center [915, 481] width 37 height 11
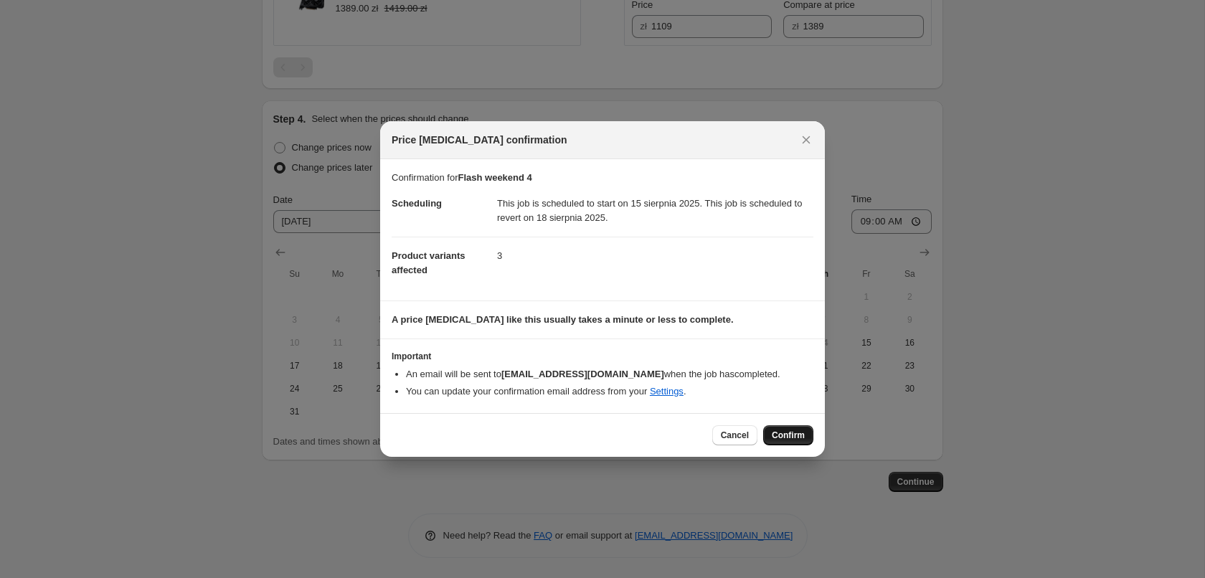
click at [799, 440] on span "Confirm" at bounding box center [788, 435] width 33 height 11
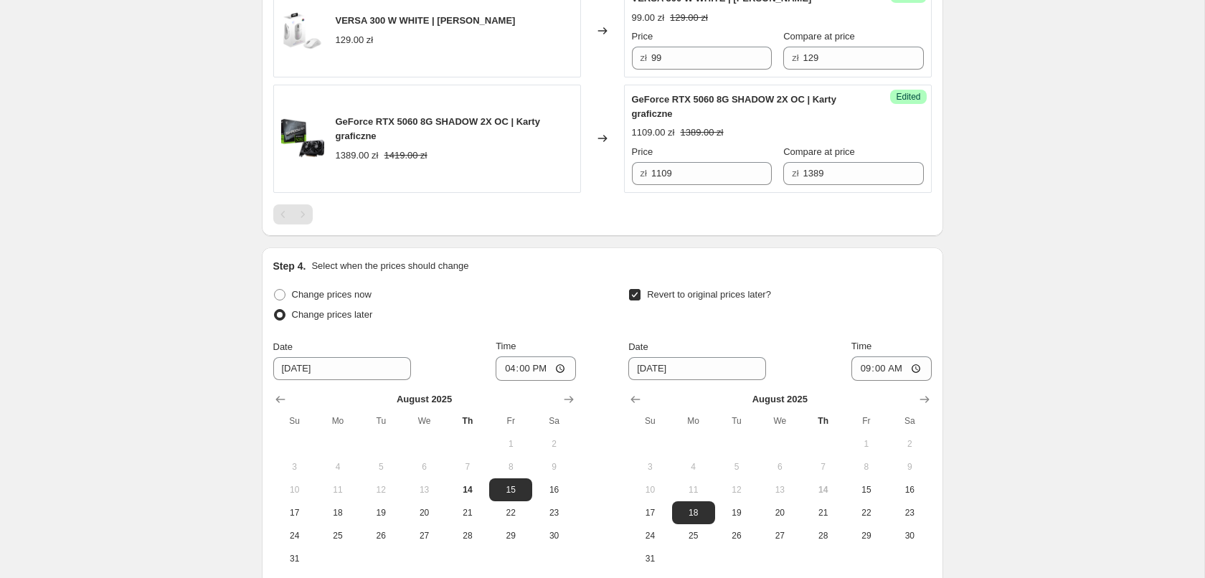
scroll to position [879, 0]
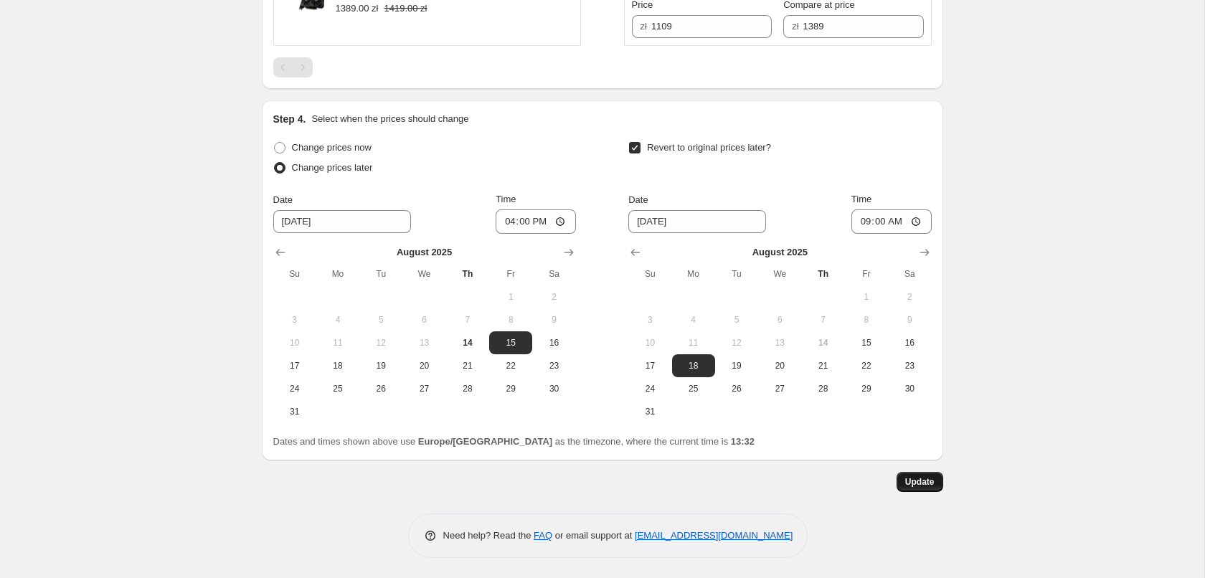
click at [926, 485] on span "Update" at bounding box center [919, 481] width 29 height 11
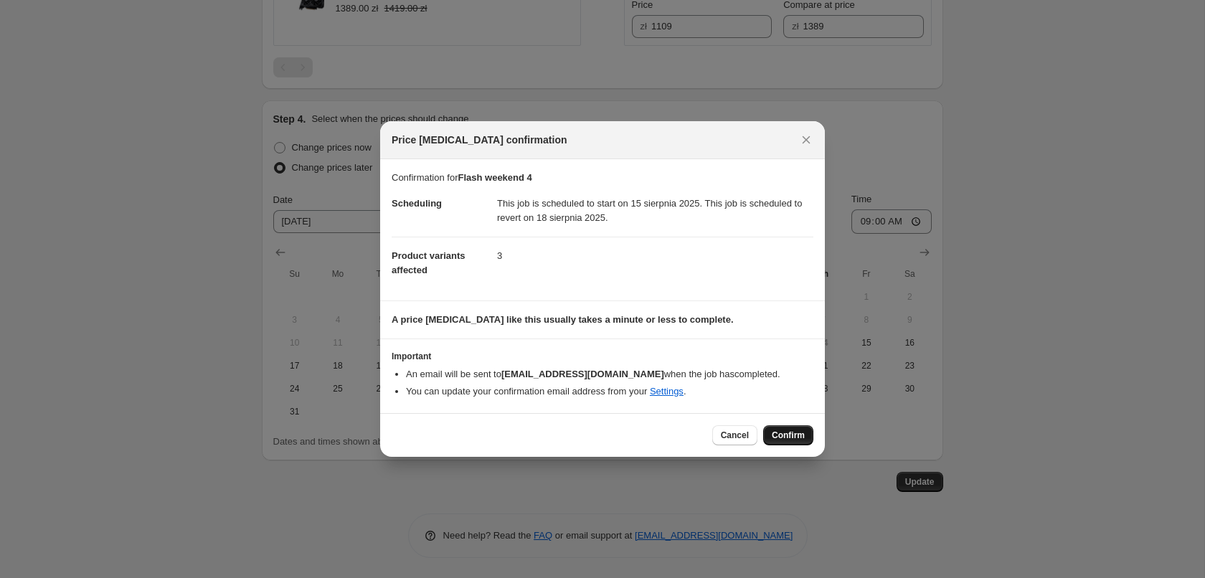
click at [785, 440] on span "Confirm" at bounding box center [788, 435] width 33 height 11
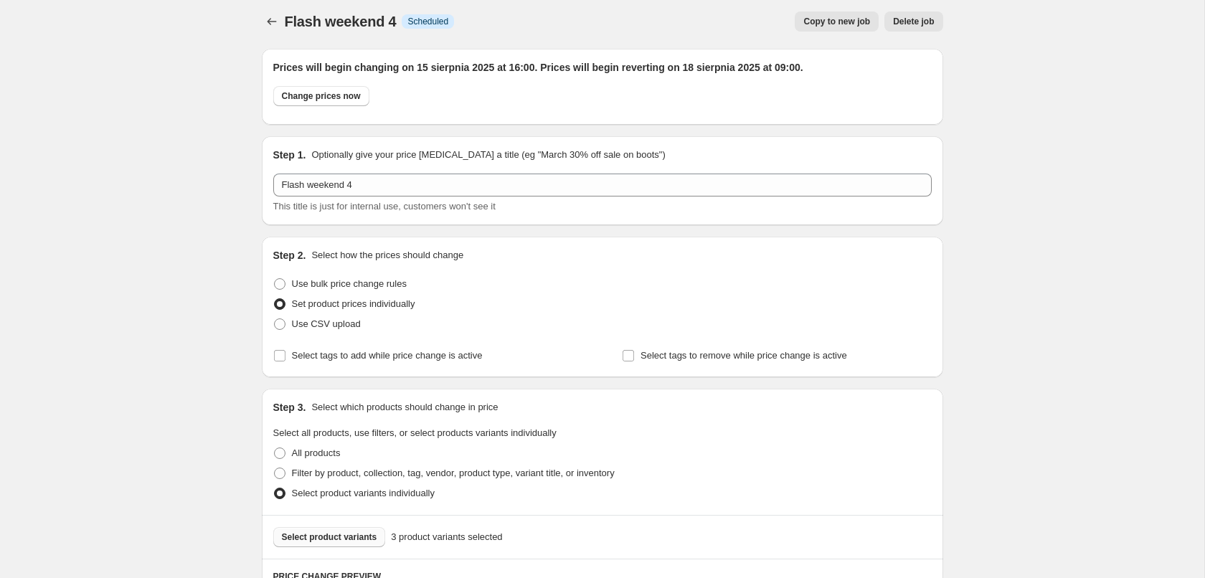
scroll to position [0, 0]
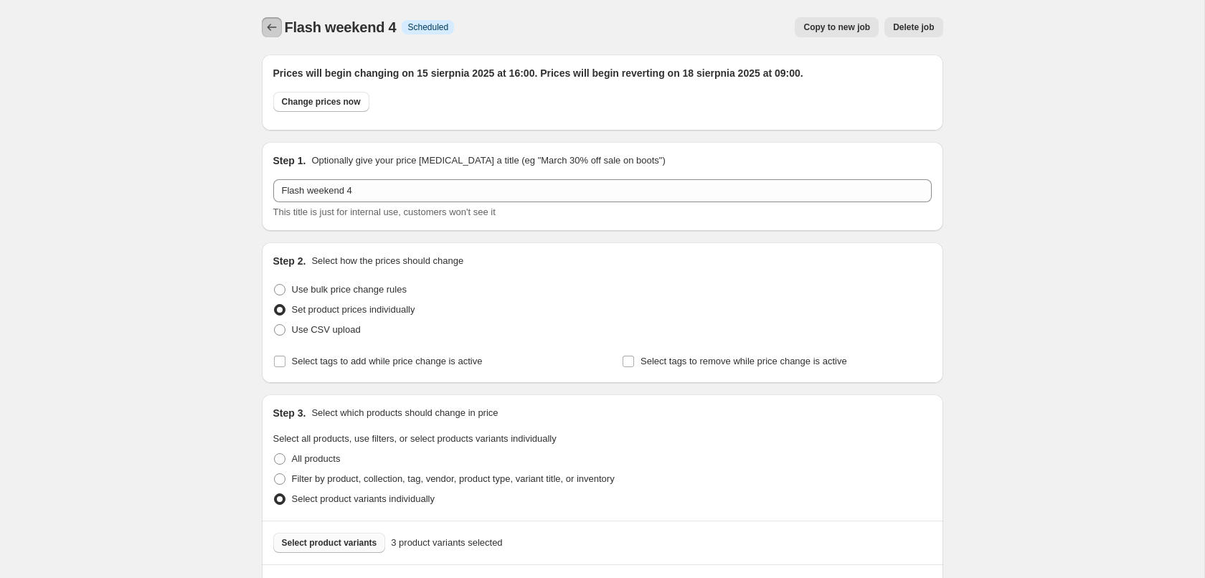
click at [281, 27] on button "Price change jobs" at bounding box center [272, 27] width 20 height 20
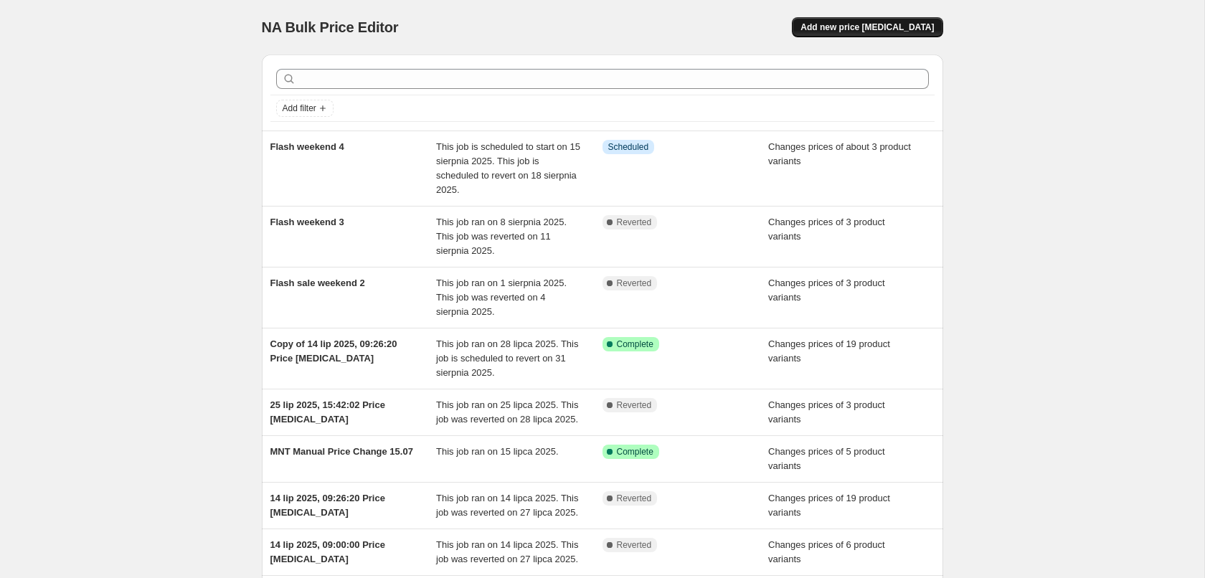
click at [927, 23] on span "Add new price [MEDICAL_DATA]" at bounding box center [866, 27] width 133 height 11
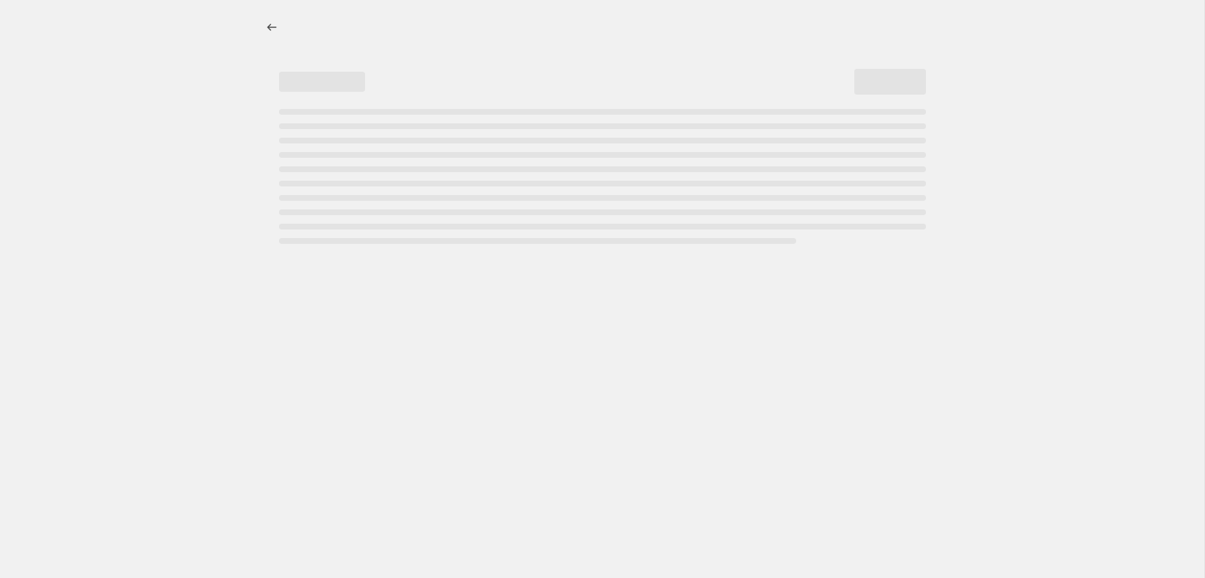
select select "percentage"
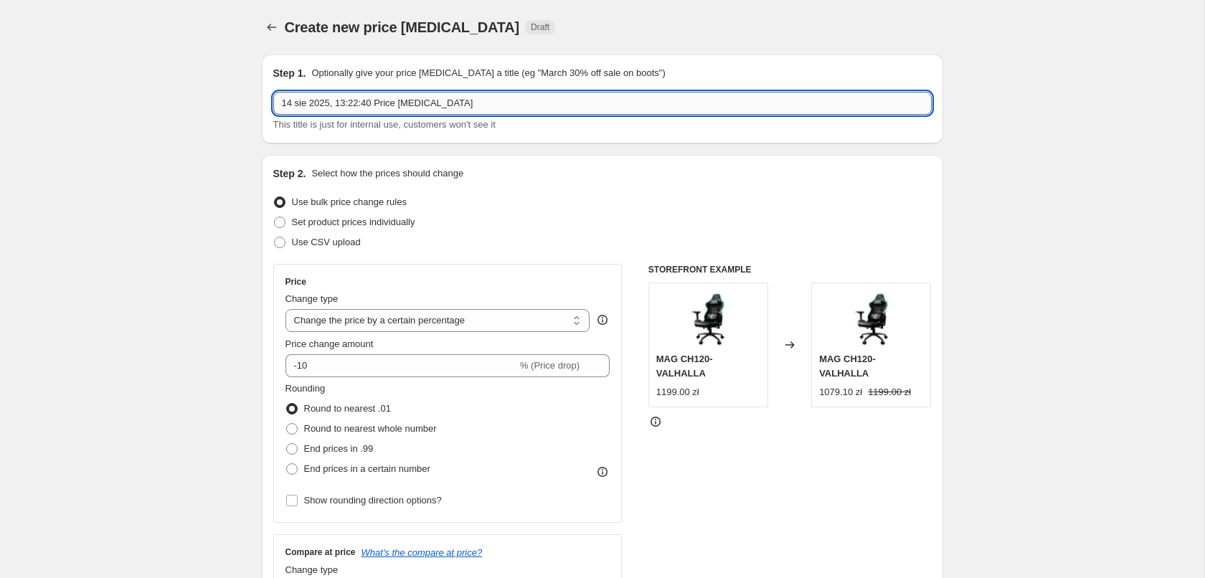
drag, startPoint x: 450, startPoint y: 100, endPoint x: 112, endPoint y: 114, distance: 338.1
click at [273, 114] on input "14 sie 2025, 13:22:40 Price change job" at bounding box center [602, 103] width 658 height 23
type input "W"
type input "Promo weekendowe GG"
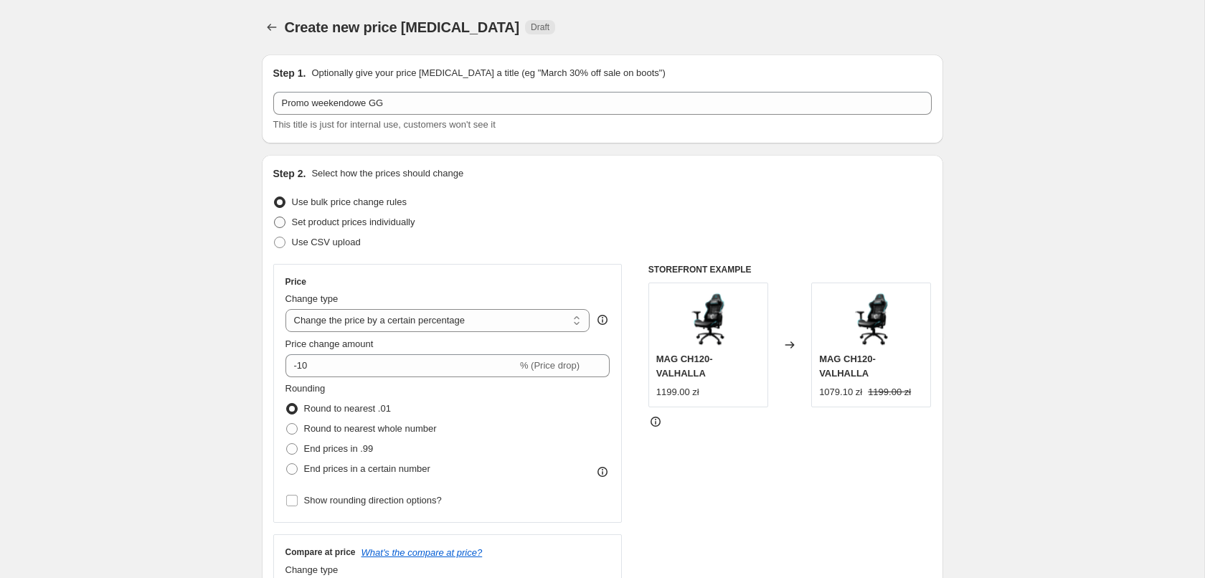
click at [313, 227] on span "Set product prices individually" at bounding box center [353, 222] width 123 height 11
click at [275, 217] on input "Set product prices individually" at bounding box center [274, 217] width 1 height 1
radio input "true"
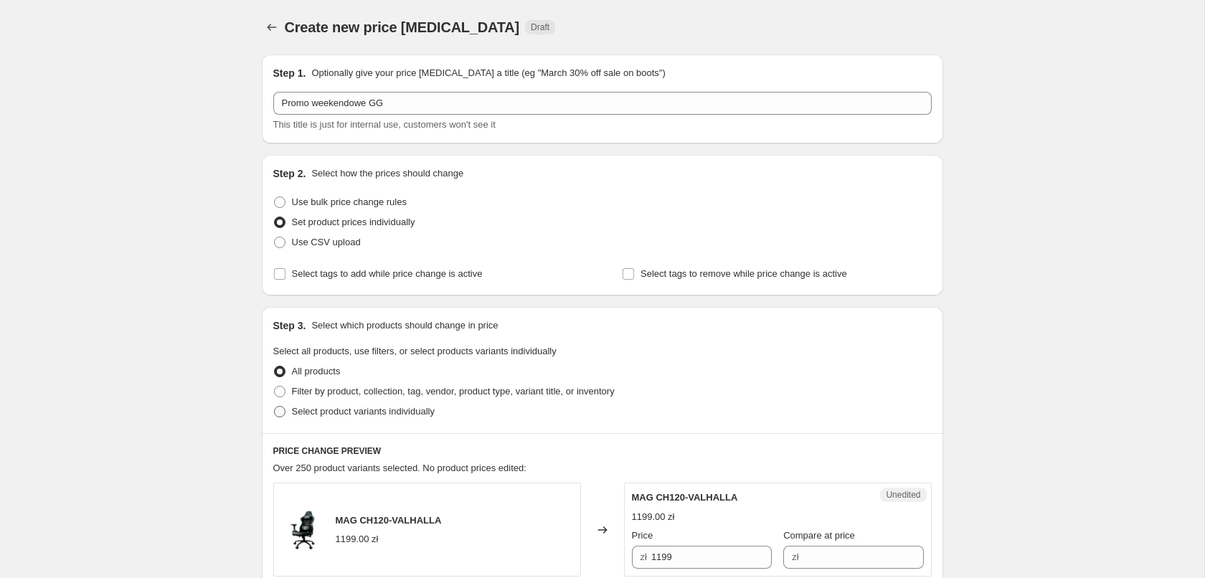
click at [321, 417] on span "Select product variants individually" at bounding box center [363, 411] width 143 height 11
click at [275, 407] on input "Select product variants individually" at bounding box center [274, 406] width 1 height 1
radio input "true"
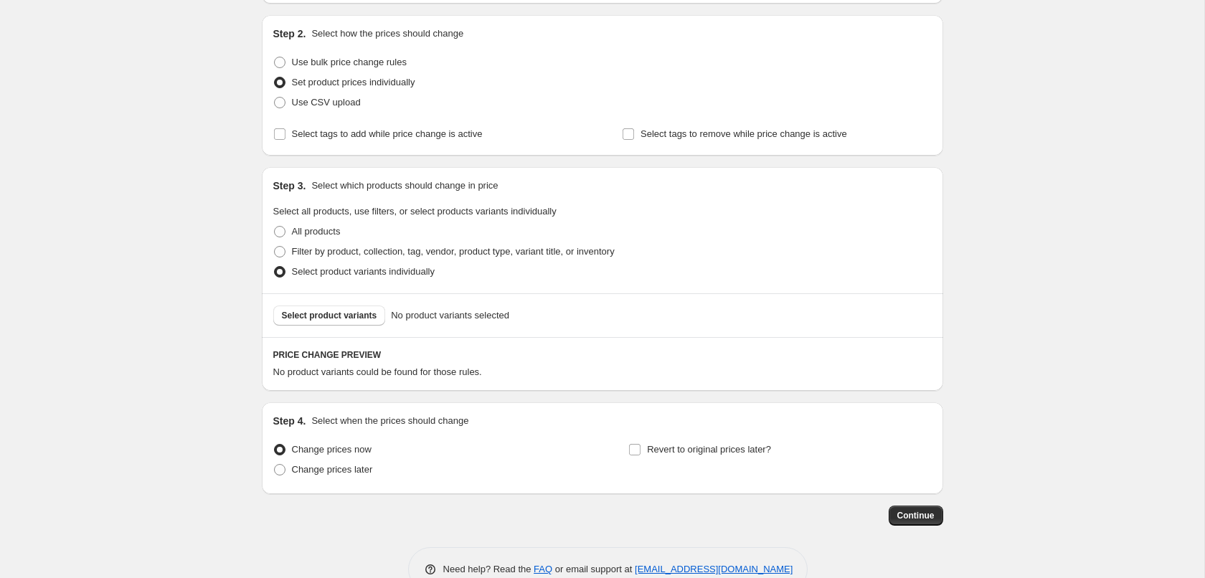
scroll to position [146, 0]
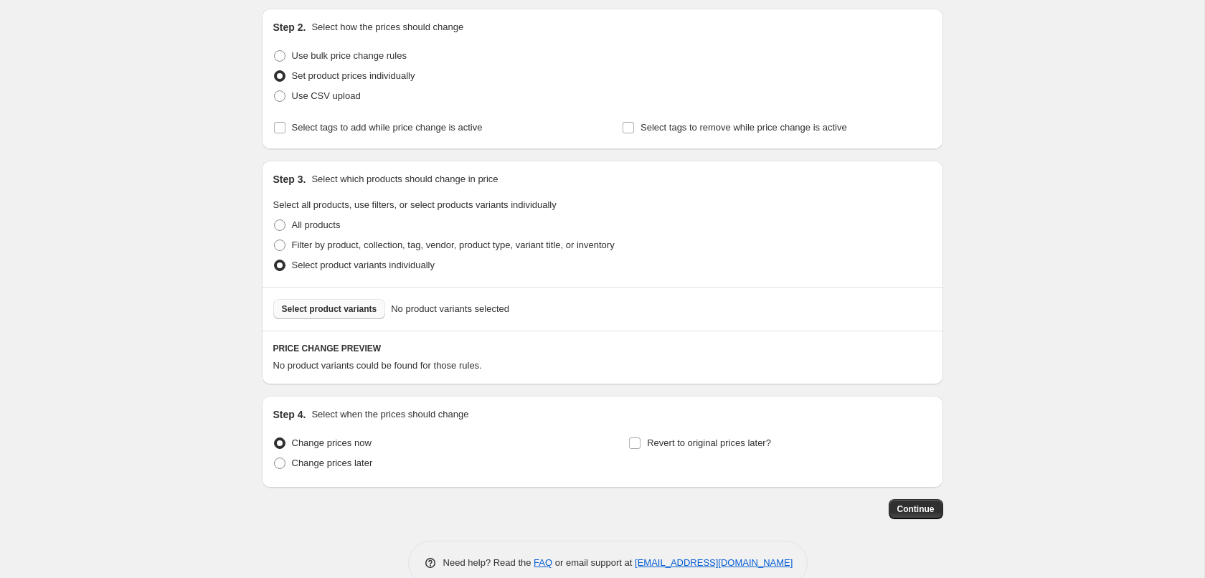
click at [339, 312] on span "Select product variants" at bounding box center [329, 308] width 95 height 11
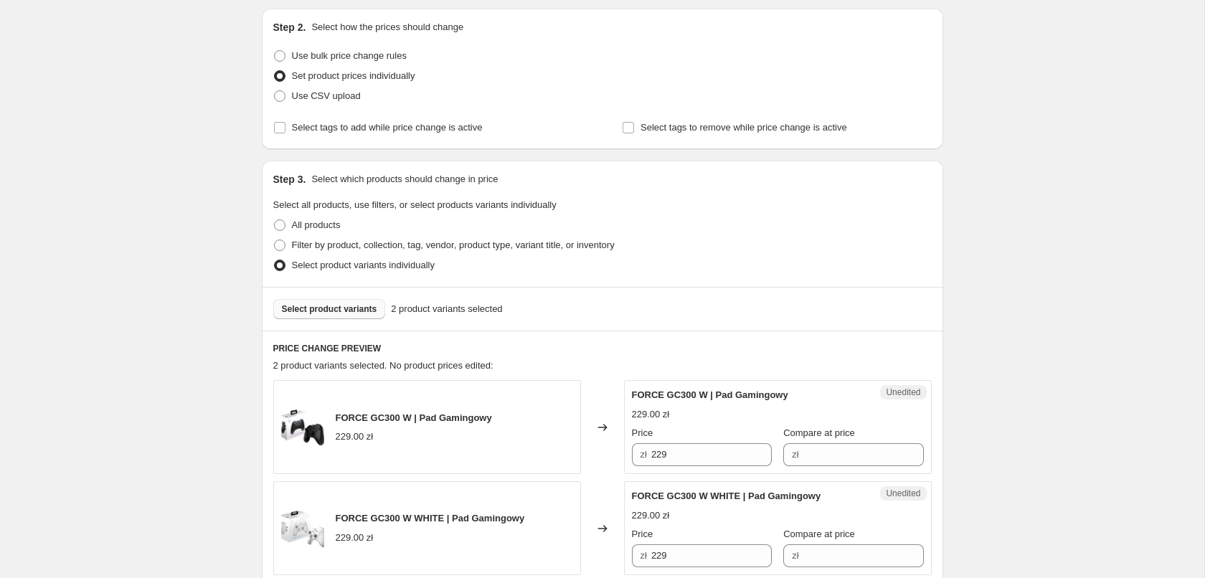
scroll to position [409, 0]
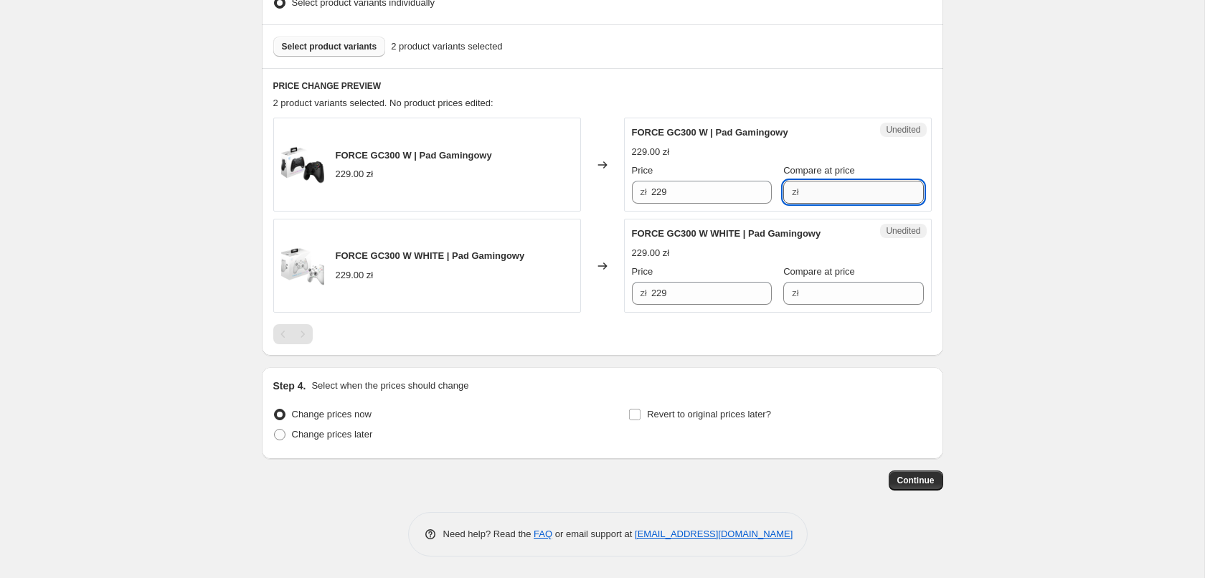
click at [813, 192] on input "Compare at price" at bounding box center [863, 192] width 120 height 23
type input "229"
click at [851, 295] on input "Compare at price" at bounding box center [863, 293] width 120 height 23
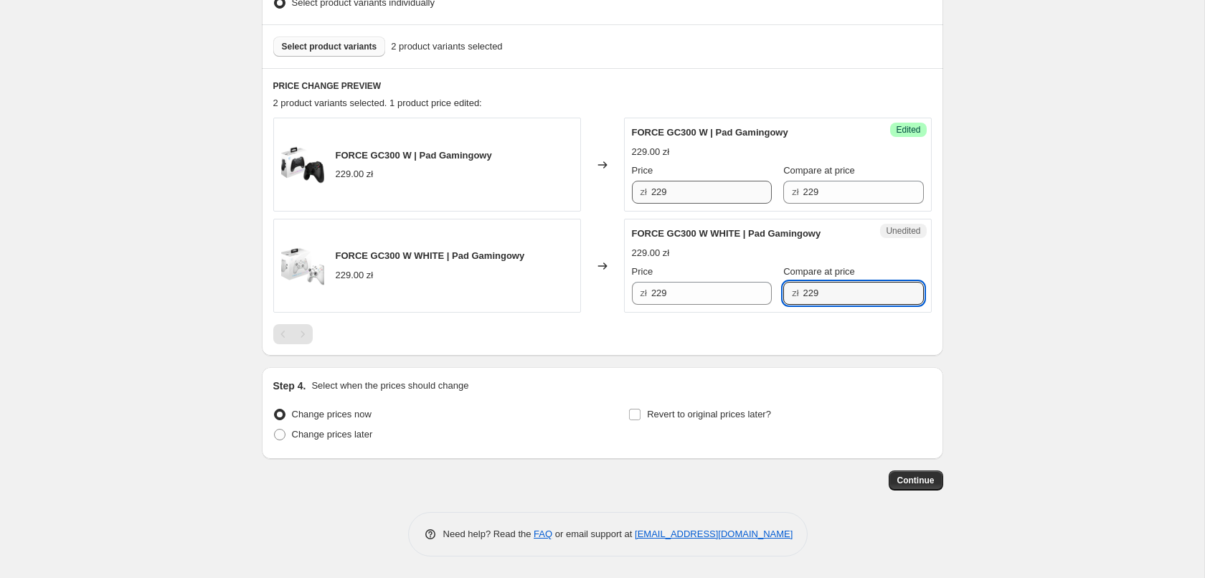
type input "229"
click at [677, 194] on input "229" at bounding box center [711, 192] width 120 height 23
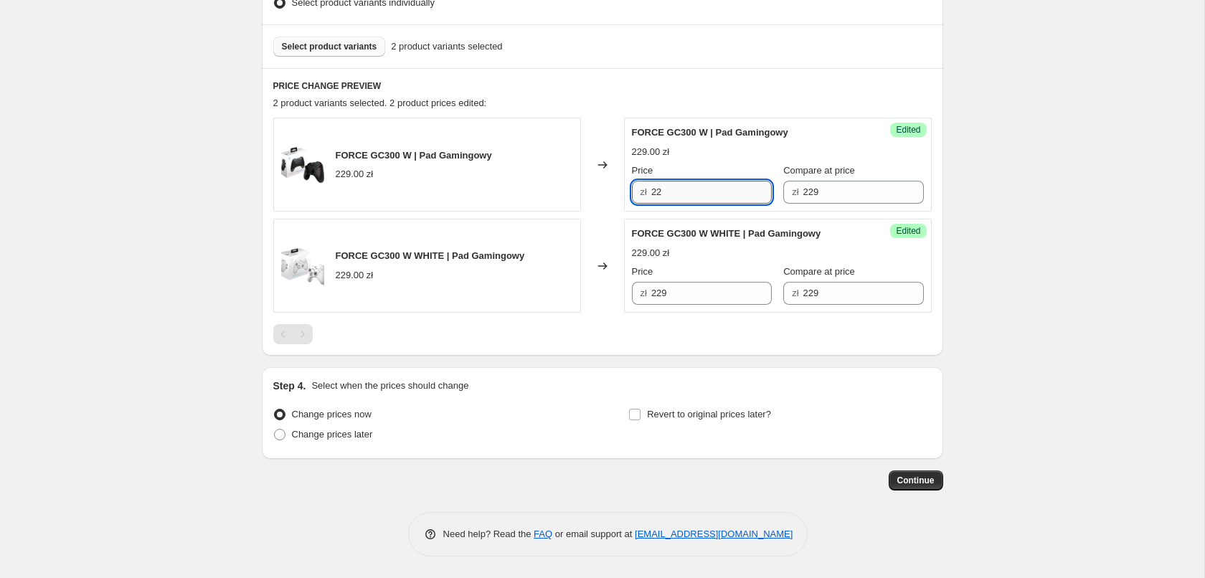
type input "2"
drag, startPoint x: 678, startPoint y: 197, endPoint x: 629, endPoint y: 202, distance: 49.7
click at [651, 202] on input "229" at bounding box center [711, 192] width 120 height 23
type input "149"
drag, startPoint x: 682, startPoint y: 291, endPoint x: 640, endPoint y: 297, distance: 42.7
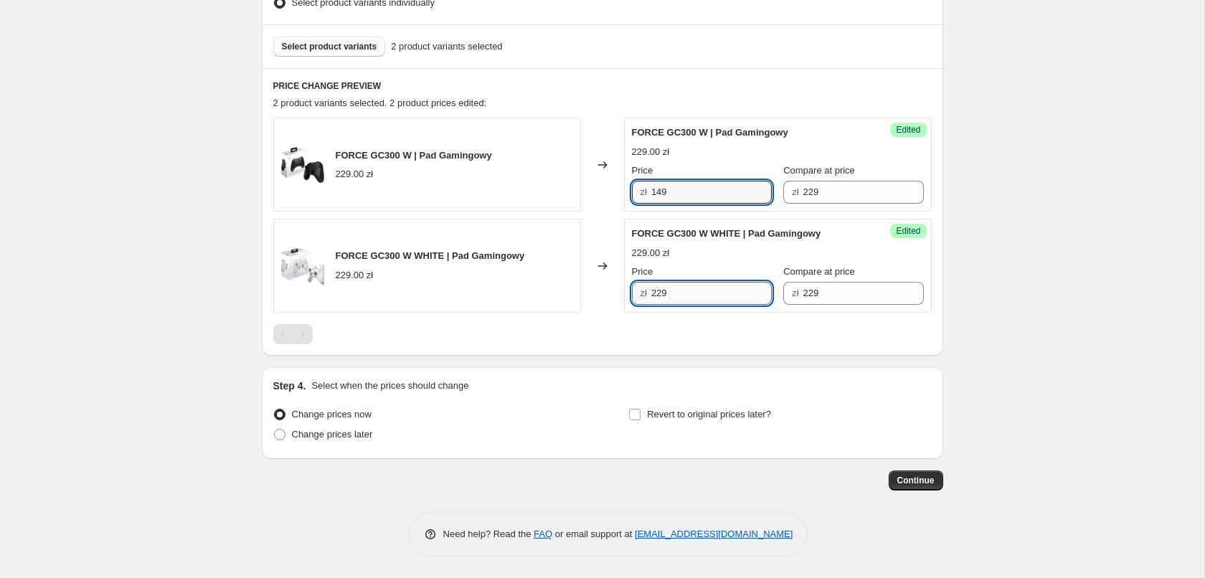
click at [651, 297] on input "229" at bounding box center [711, 293] width 120 height 23
type input "149"
click at [992, 310] on div "Create new price change job. This page is ready Create new price change job Dra…" at bounding box center [602, 84] width 1204 height 987
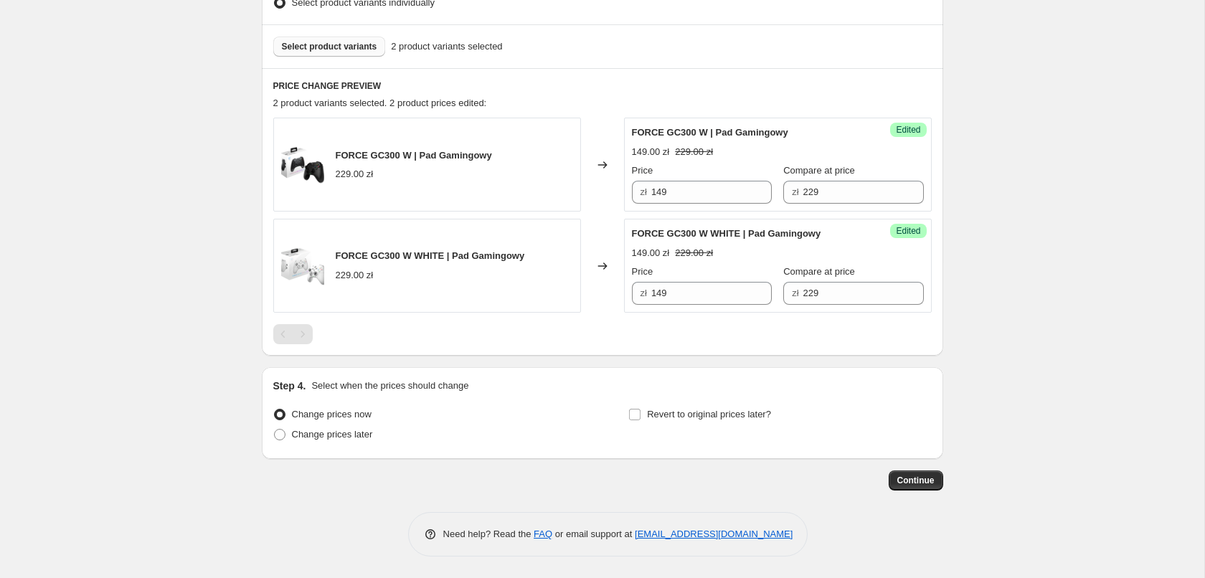
click at [821, 352] on div "PRICE CHANGE PREVIEW 2 product variants selected. 2 product prices edited: FORC…" at bounding box center [602, 212] width 681 height 288
click at [346, 438] on span "Change prices later" at bounding box center [332, 434] width 81 height 11
click at [275, 430] on input "Change prices later" at bounding box center [274, 429] width 1 height 1
radio input "true"
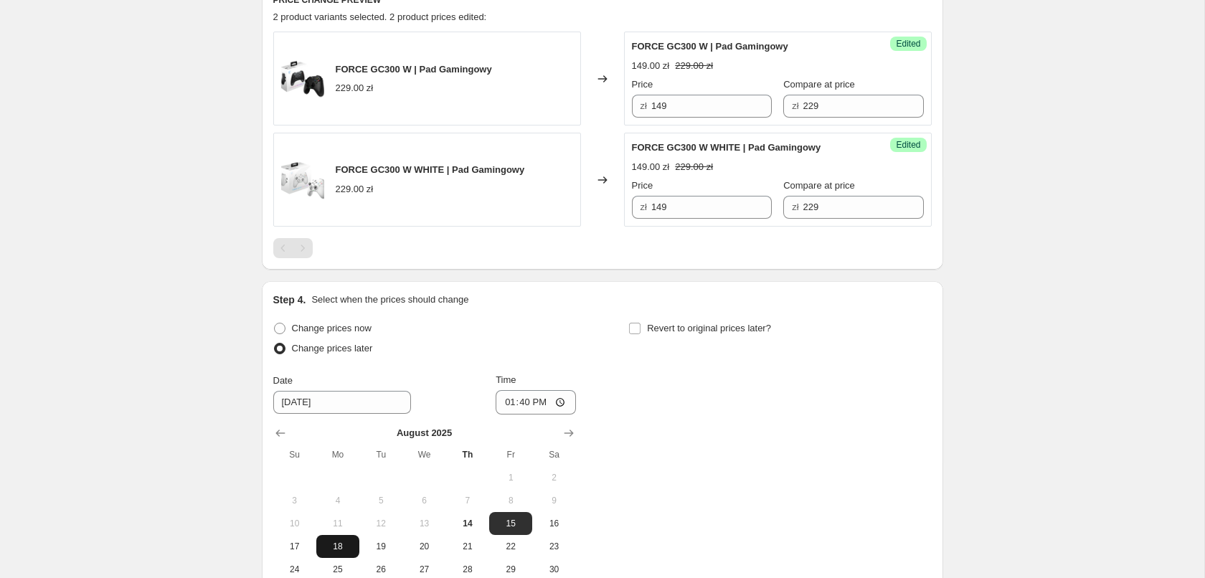
scroll to position [628, 0]
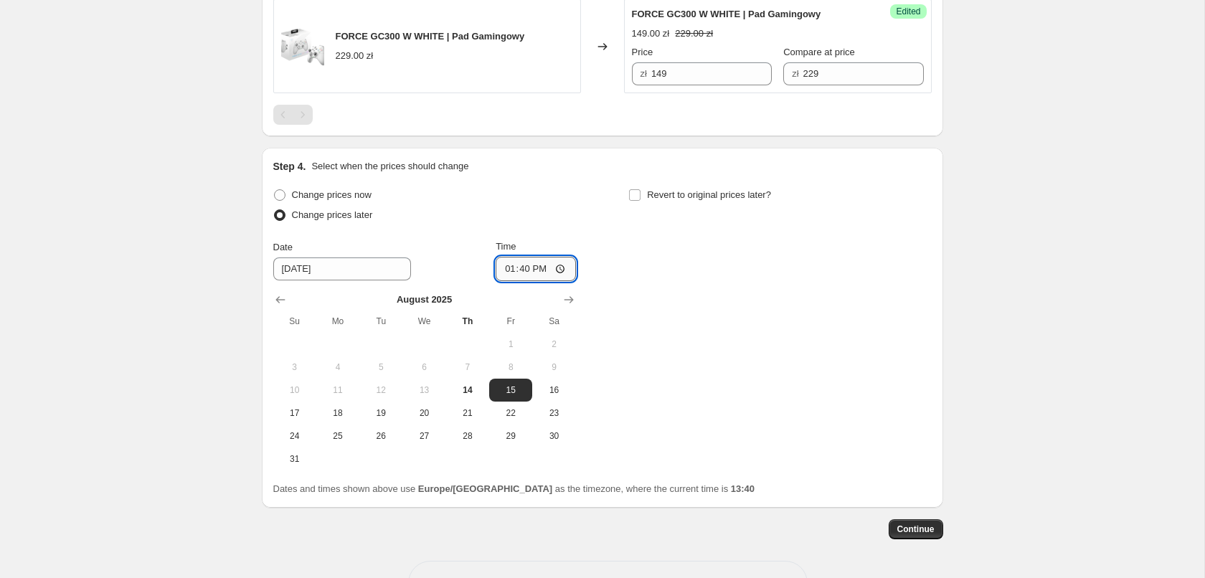
click at [569, 273] on input "13:40" at bounding box center [536, 269] width 80 height 24
type input "16:00"
click at [468, 395] on button "14" at bounding box center [467, 390] width 43 height 23
click at [514, 392] on span "15" at bounding box center [511, 389] width 32 height 11
type input "8/15/2025"
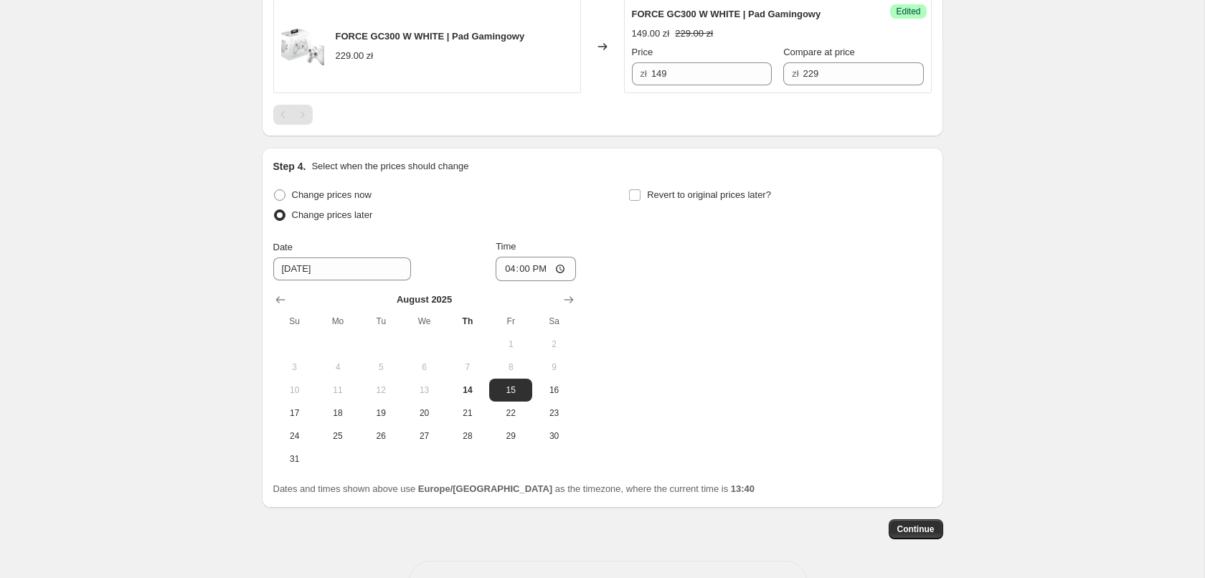
drag, startPoint x: 635, startPoint y: 194, endPoint x: 643, endPoint y: 214, distance: 20.6
click at [635, 194] on input "Revert to original prices later?" at bounding box center [634, 194] width 11 height 11
checkbox input "true"
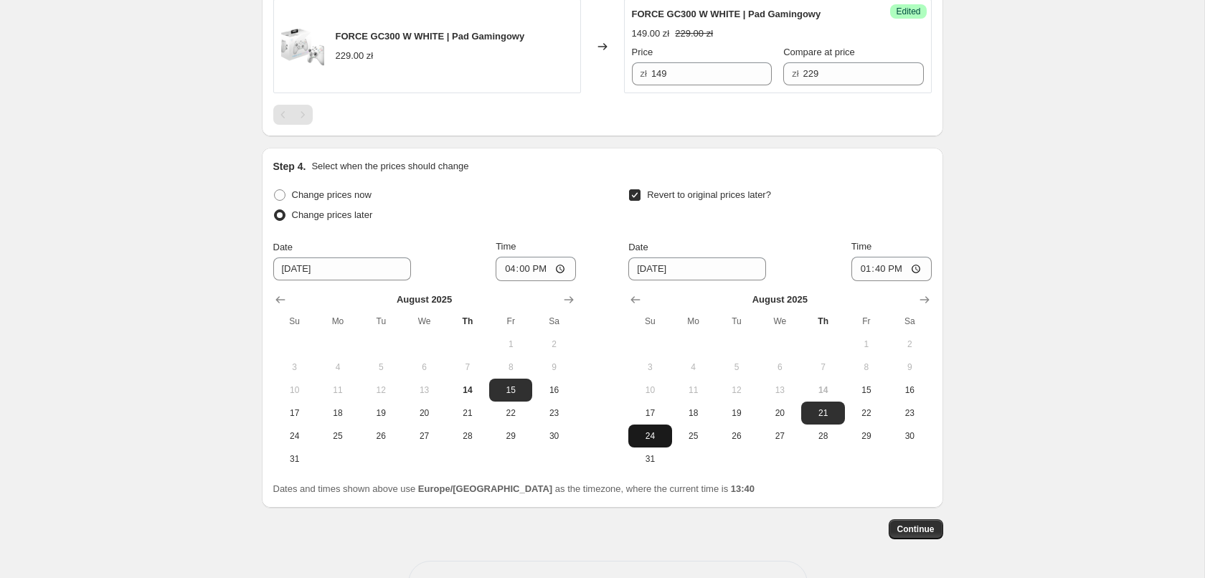
click at [649, 434] on span "24" at bounding box center [650, 435] width 32 height 11
click at [694, 432] on span "25" at bounding box center [694, 435] width 32 height 11
type input "8/25/2025"
click at [912, 267] on input "13:40" at bounding box center [891, 269] width 80 height 24
type input "09:00"
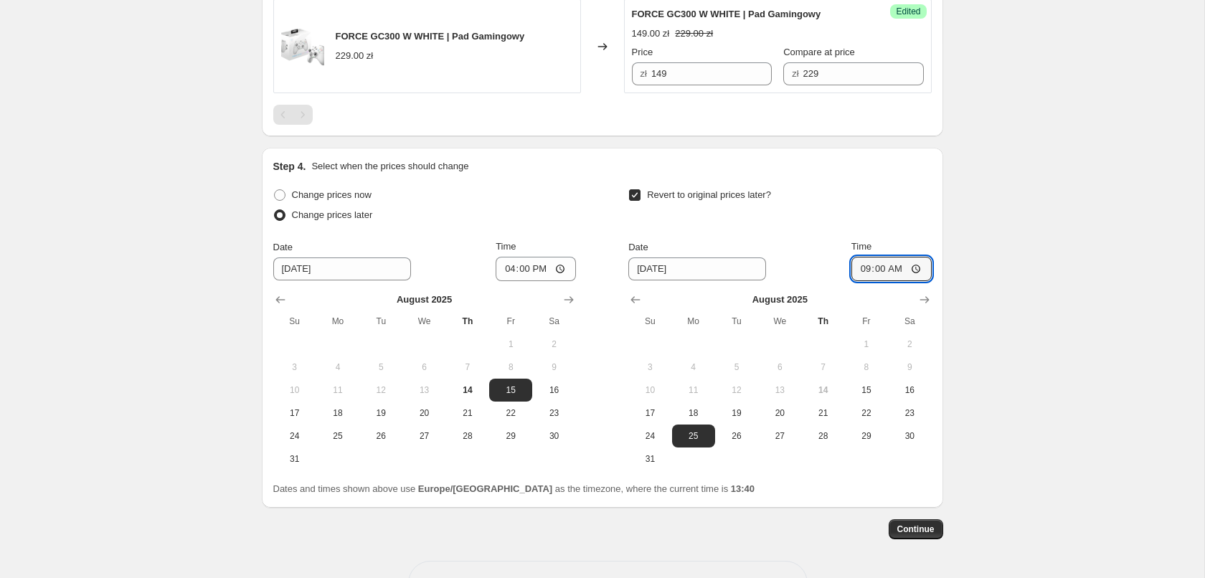
click at [689, 410] on span "18" at bounding box center [694, 412] width 32 height 11
type input "8/18/2025"
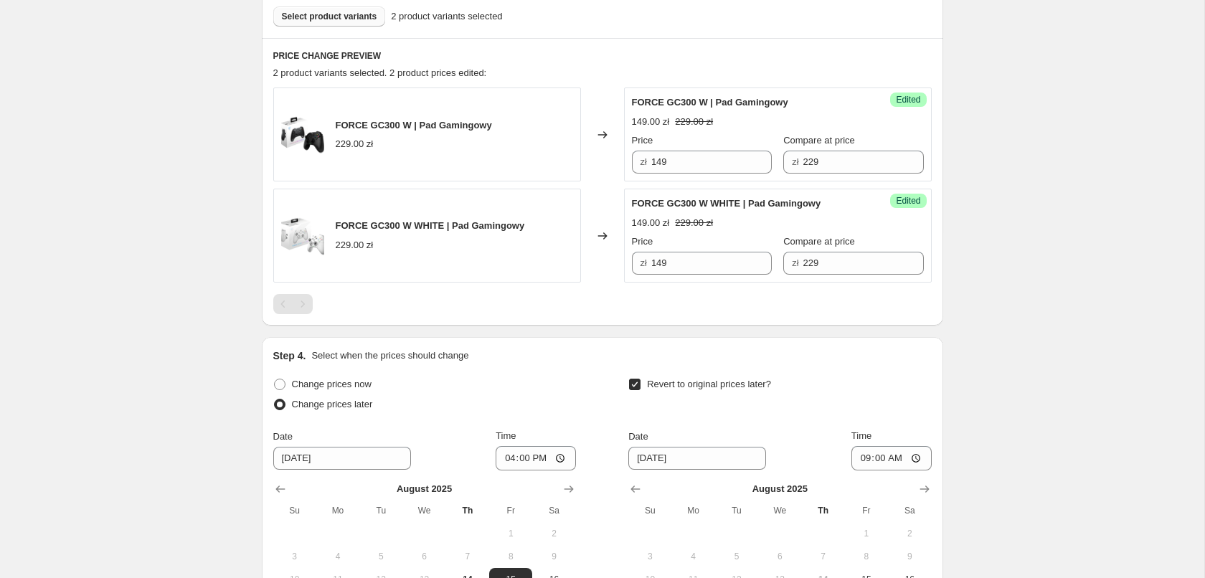
scroll to position [676, 0]
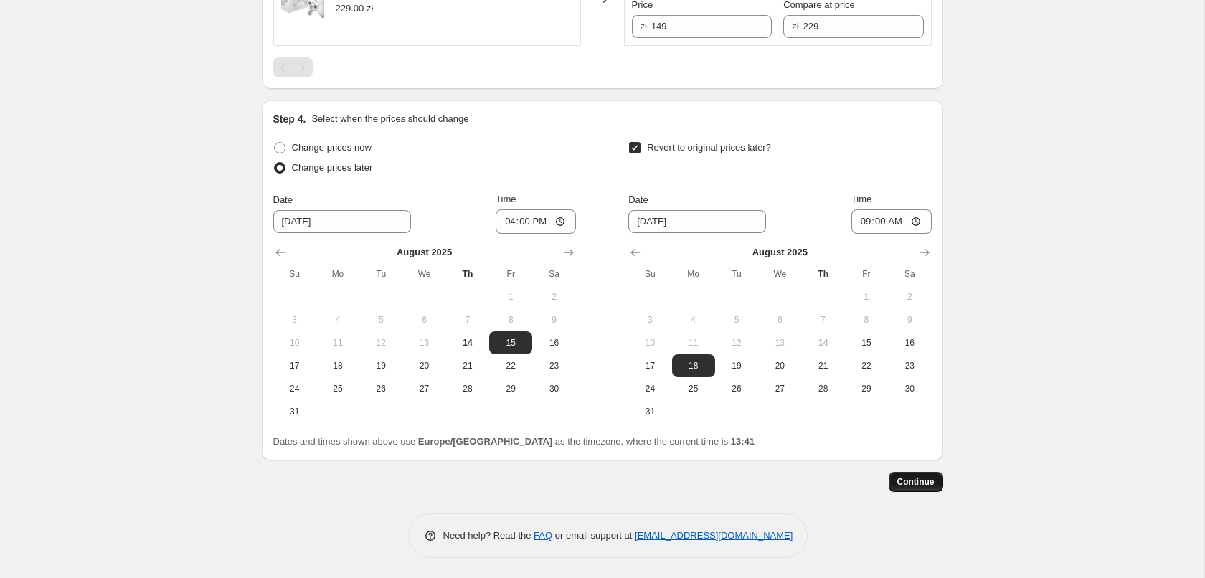
click at [911, 473] on button "Continue" at bounding box center [916, 482] width 55 height 20
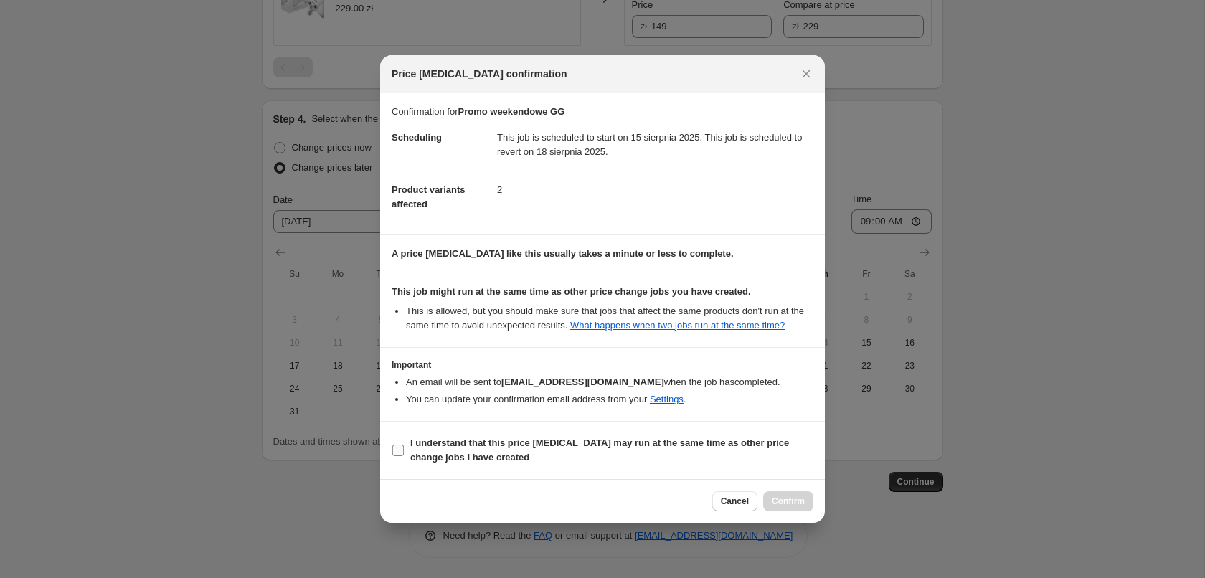
click at [463, 443] on b "I understand that this price change job may run at the same time as other price…" at bounding box center [599, 449] width 379 height 25
click at [404, 445] on input "I understand that this price change job may run at the same time as other price…" at bounding box center [397, 450] width 11 height 11
checkbox input "true"
click at [795, 501] on span "Confirm" at bounding box center [788, 501] width 33 height 11
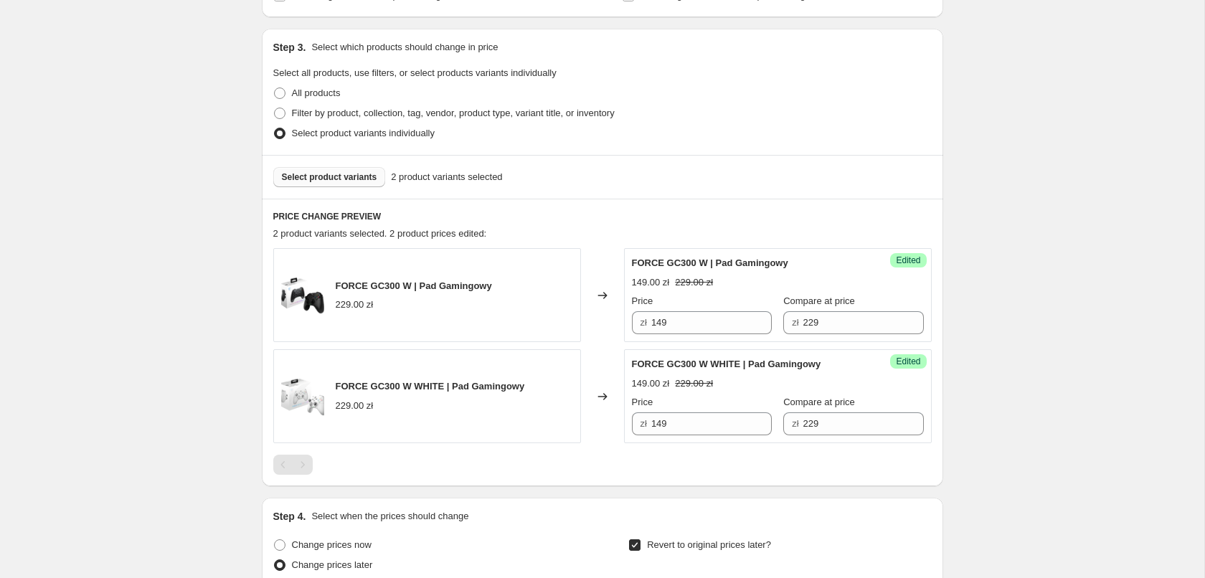
scroll to position [732, 0]
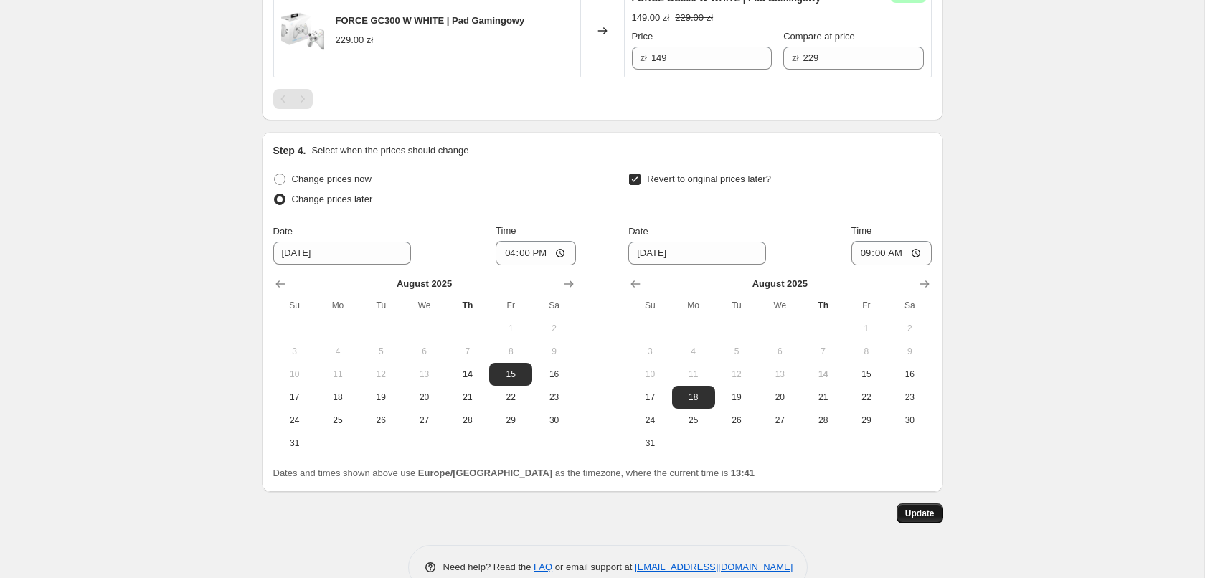
click at [926, 515] on span "Update" at bounding box center [919, 513] width 29 height 11
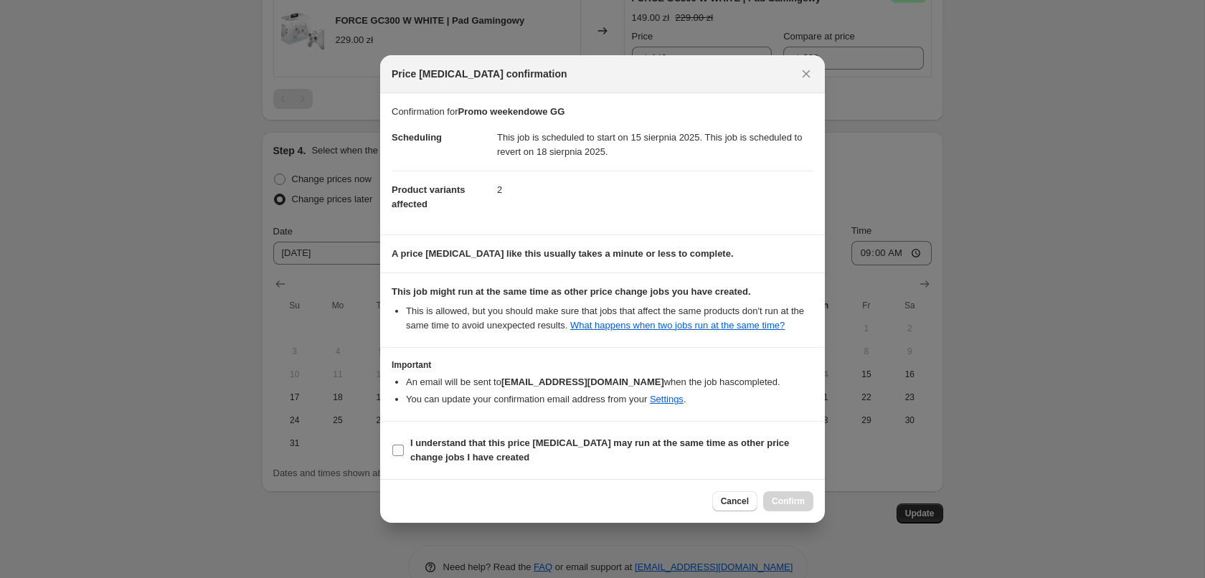
click at [424, 447] on b "I understand that this price change job may run at the same time as other price…" at bounding box center [599, 449] width 379 height 25
click at [404, 447] on input "I understand that this price change job may run at the same time as other price…" at bounding box center [397, 450] width 11 height 11
checkbox input "true"
click at [792, 497] on button "Confirm" at bounding box center [788, 501] width 50 height 20
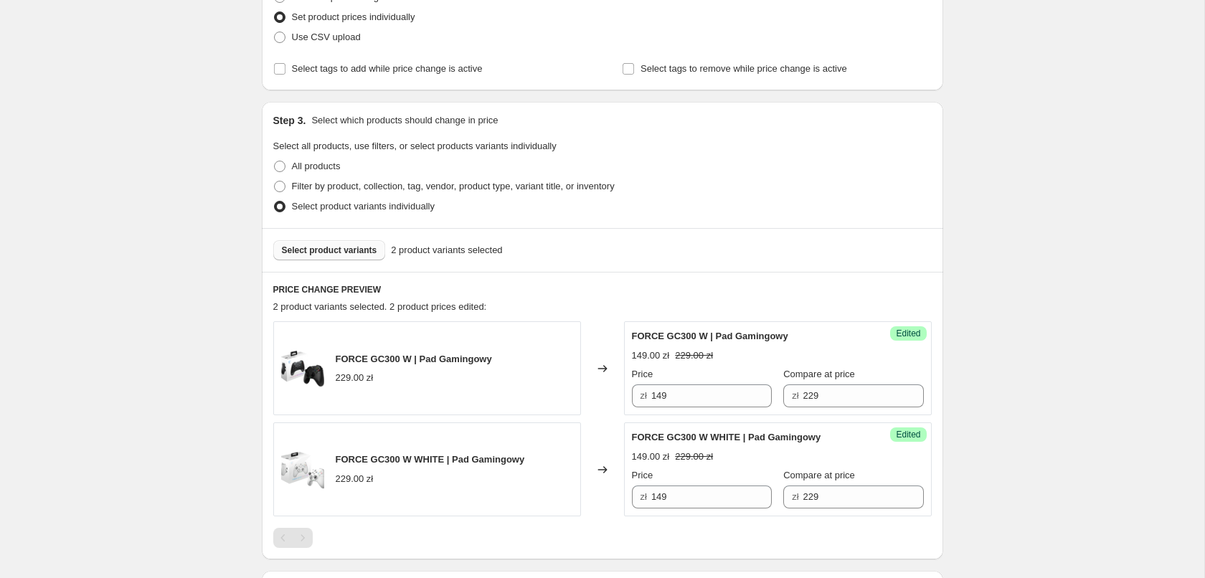
scroll to position [0, 0]
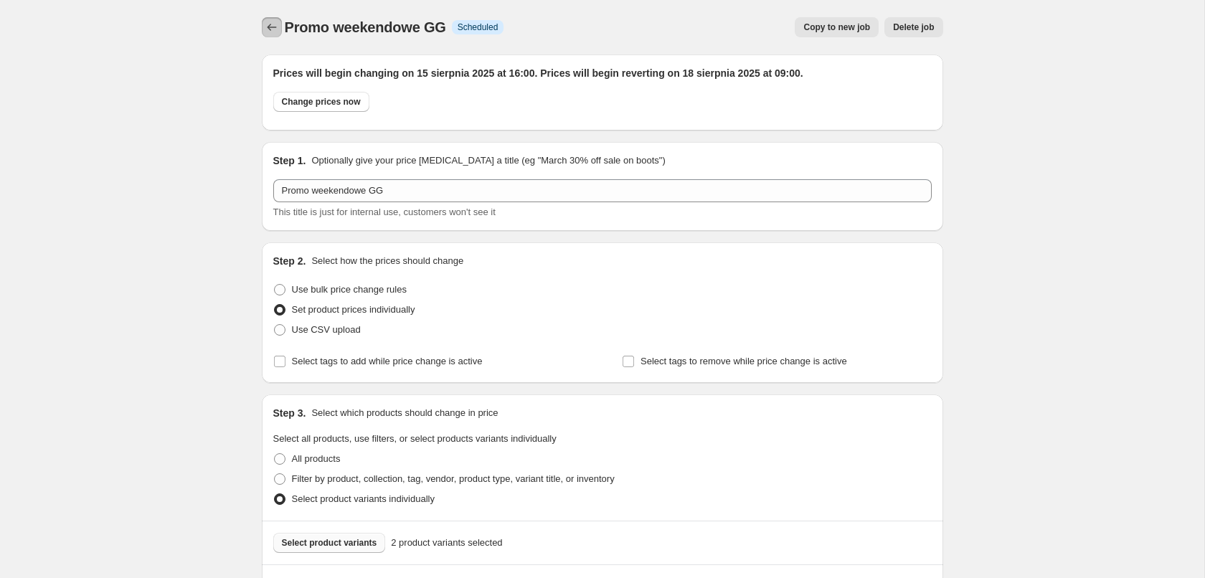
click at [273, 27] on icon "Price change jobs" at bounding box center [272, 27] width 14 height 14
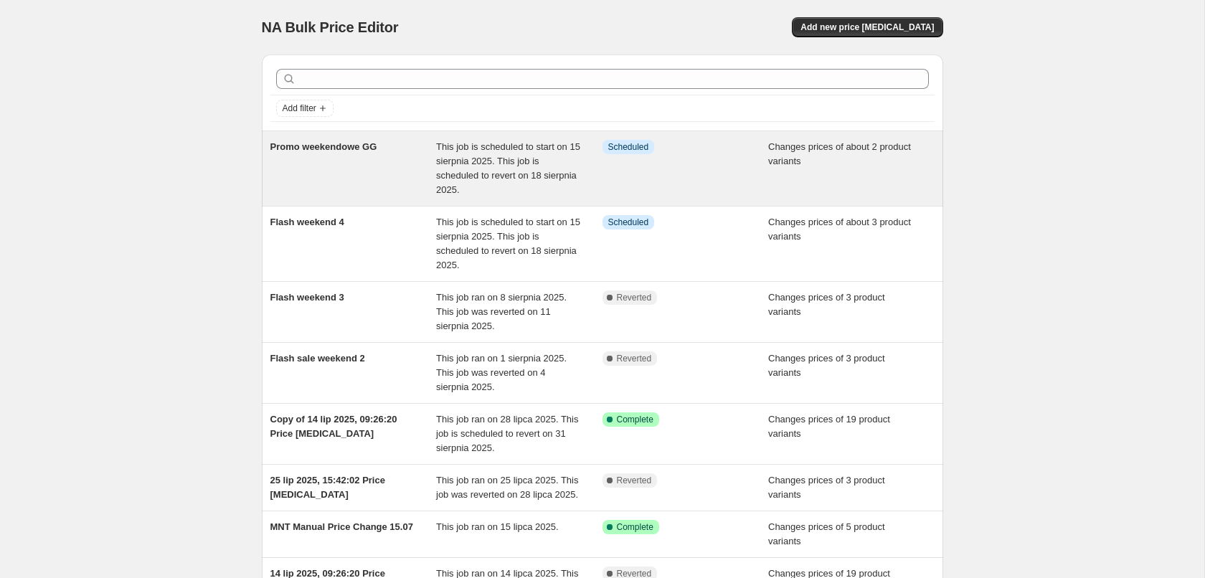
click at [355, 162] on div "Promo weekendowe GG" at bounding box center [353, 168] width 166 height 57
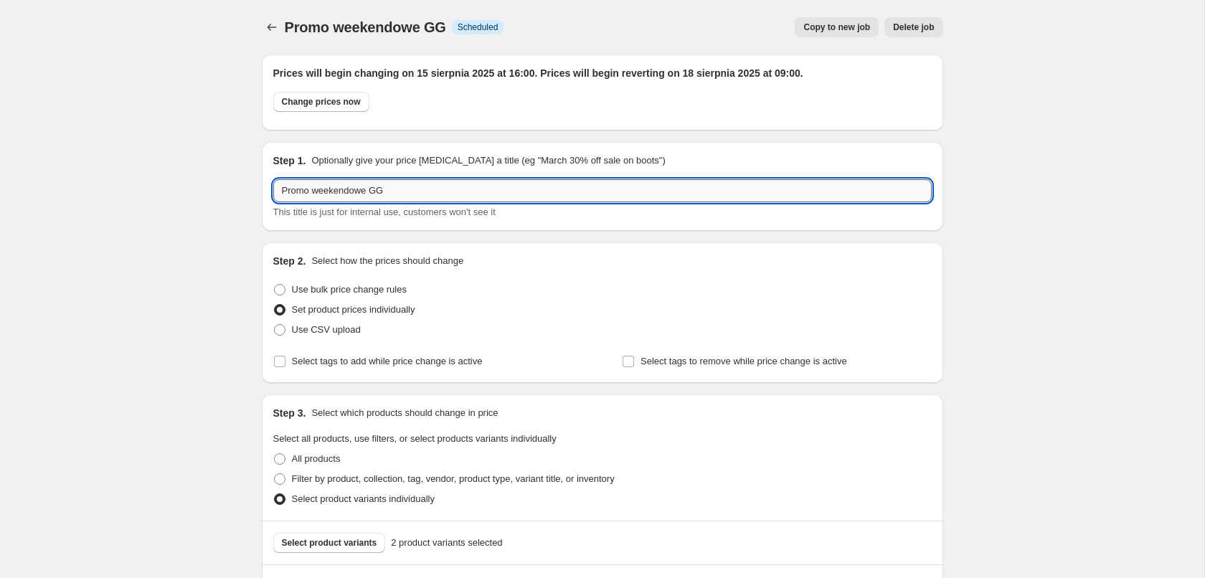
click at [438, 187] on input "Promo weekendowe GG" at bounding box center [602, 190] width 658 height 23
type input "Promo weekendowe GG - Pady"
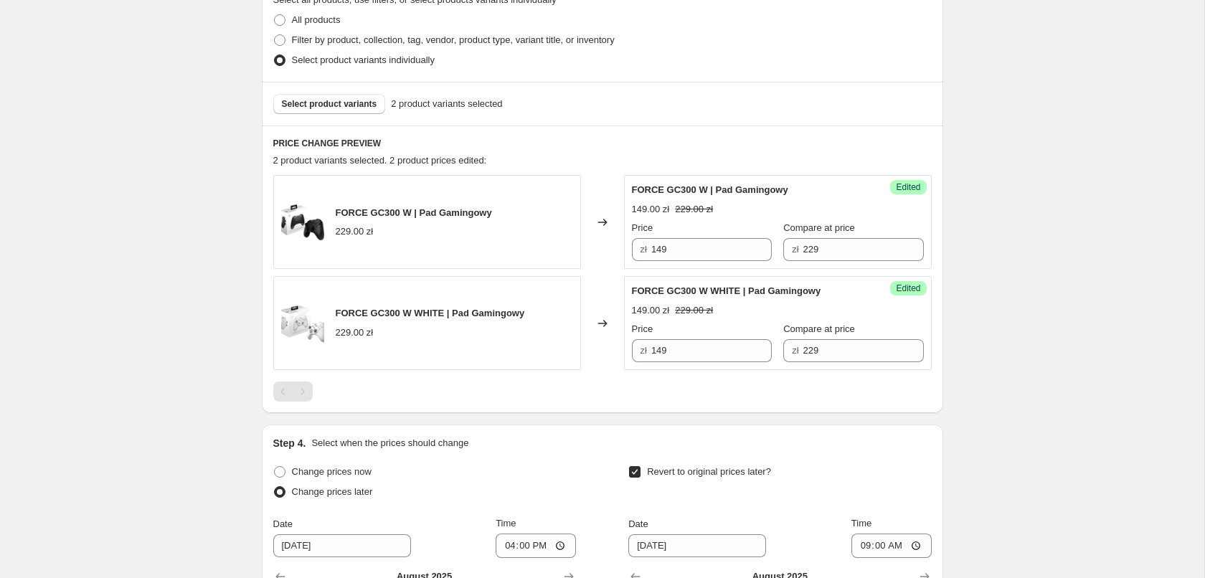
scroll to position [763, 0]
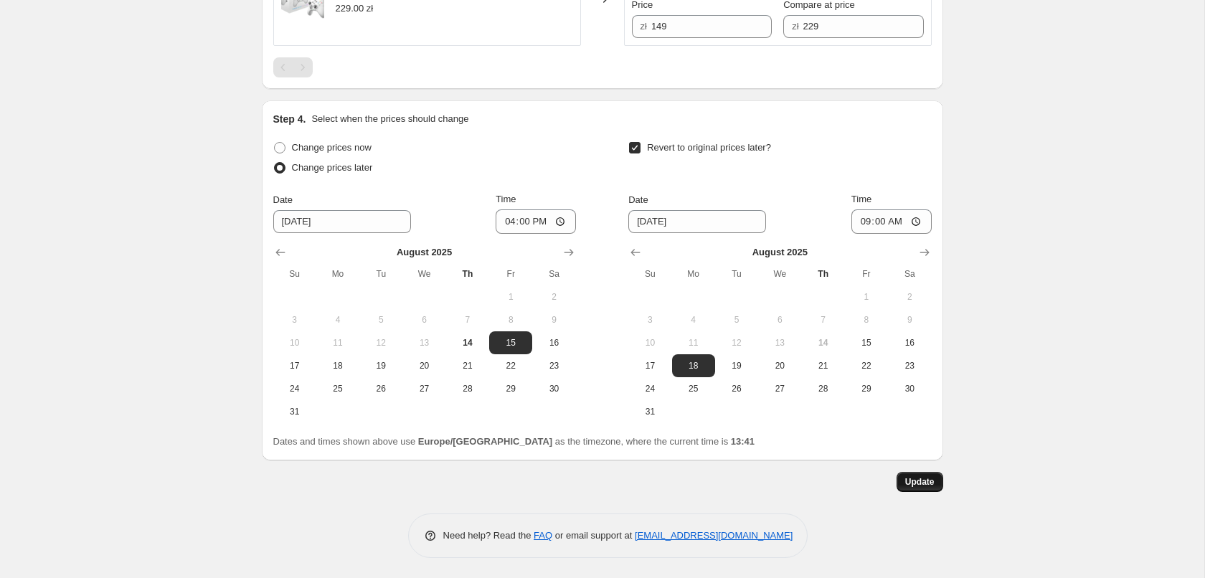
click at [931, 481] on span "Update" at bounding box center [919, 481] width 29 height 11
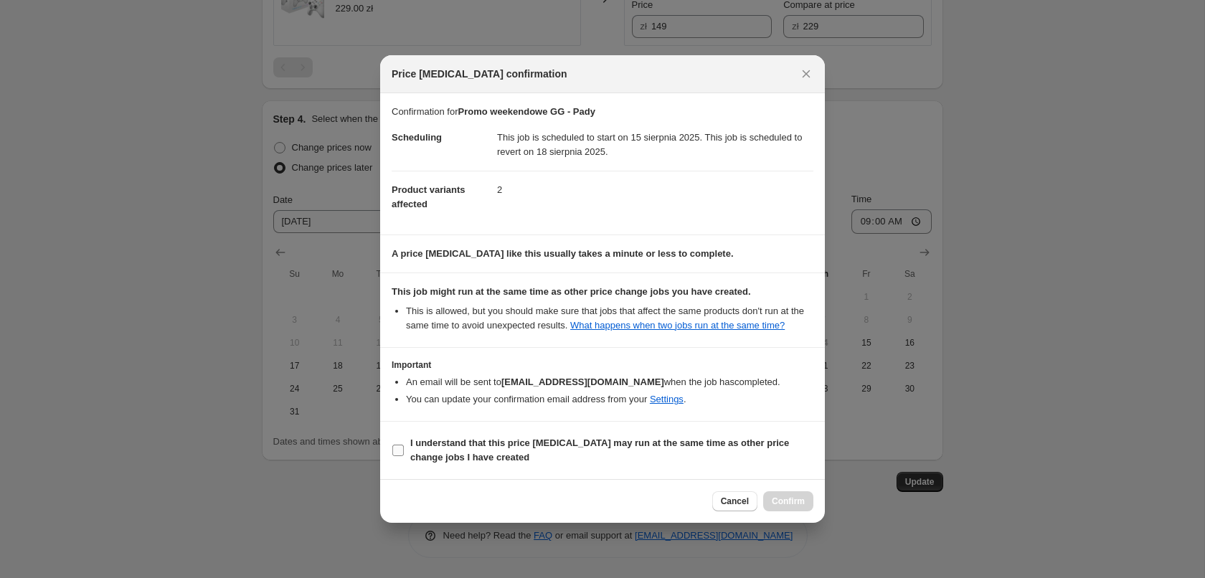
click at [554, 449] on b "I understand that this price change job may run at the same time as other price…" at bounding box center [599, 449] width 379 height 25
click at [404, 449] on input "I understand that this price change job may run at the same time as other price…" at bounding box center [397, 450] width 11 height 11
checkbox input "true"
click at [792, 500] on span "Confirm" at bounding box center [788, 501] width 33 height 11
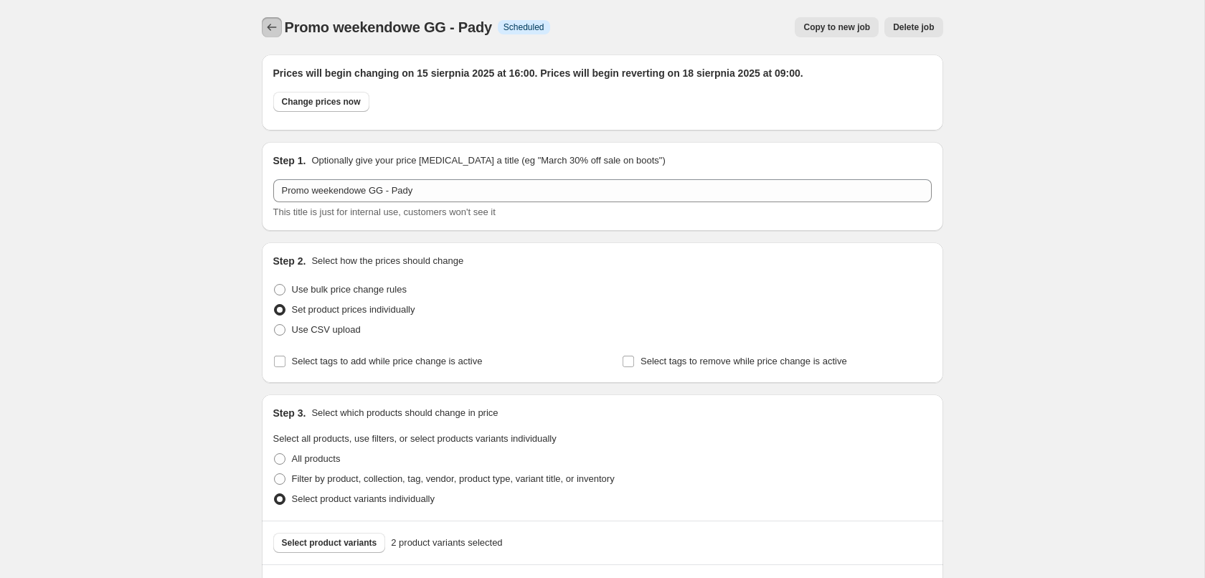
click at [274, 24] on icon "Price change jobs" at bounding box center [272, 27] width 14 height 14
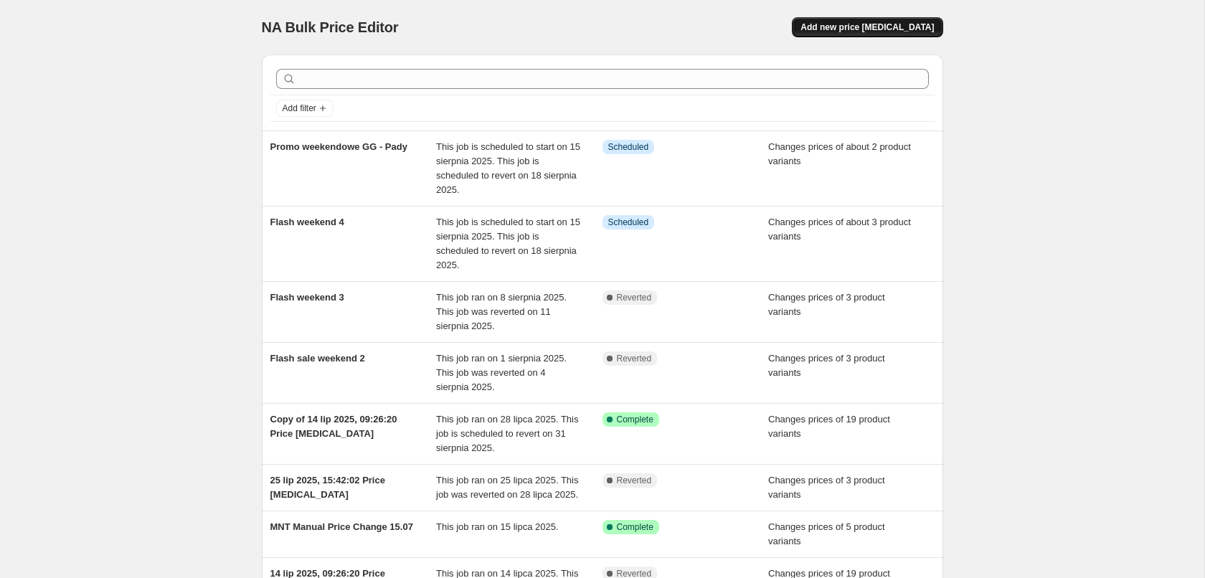
click at [899, 32] on span "Add new price [MEDICAL_DATA]" at bounding box center [866, 27] width 133 height 11
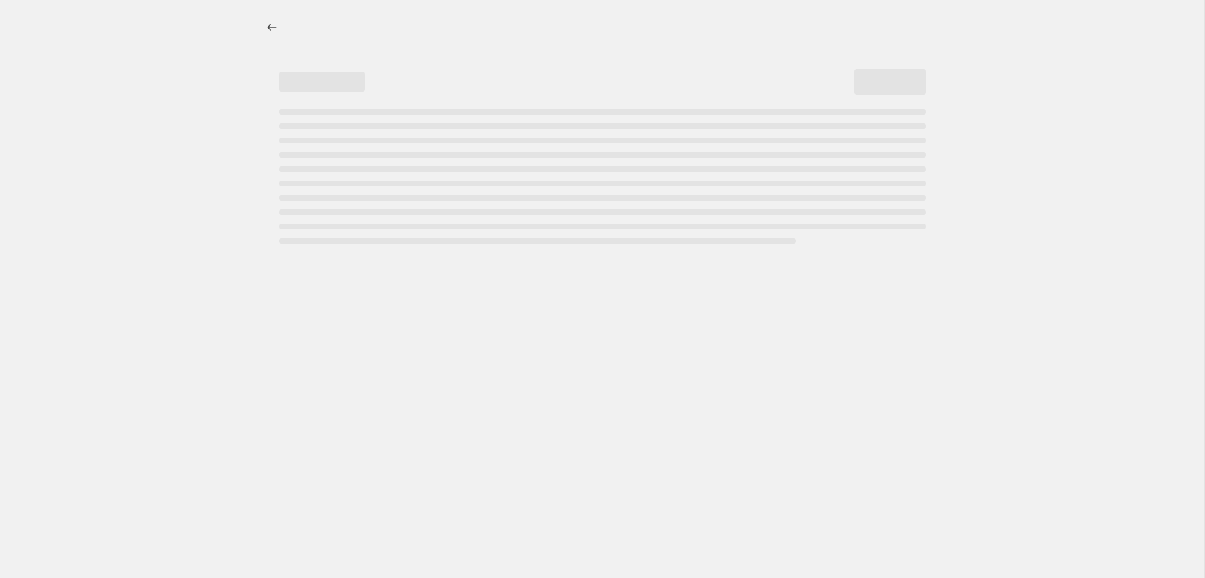
select select "percentage"
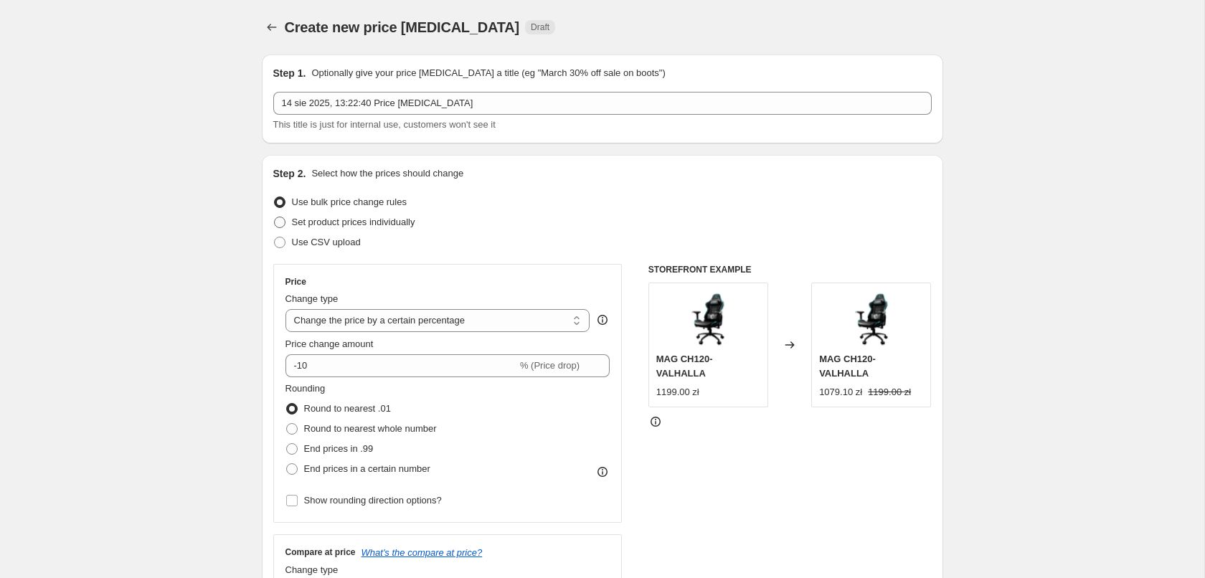
click at [339, 220] on span "Set product prices individually" at bounding box center [353, 222] width 123 height 11
click at [275, 217] on input "Set product prices individually" at bounding box center [274, 217] width 1 height 1
radio input "true"
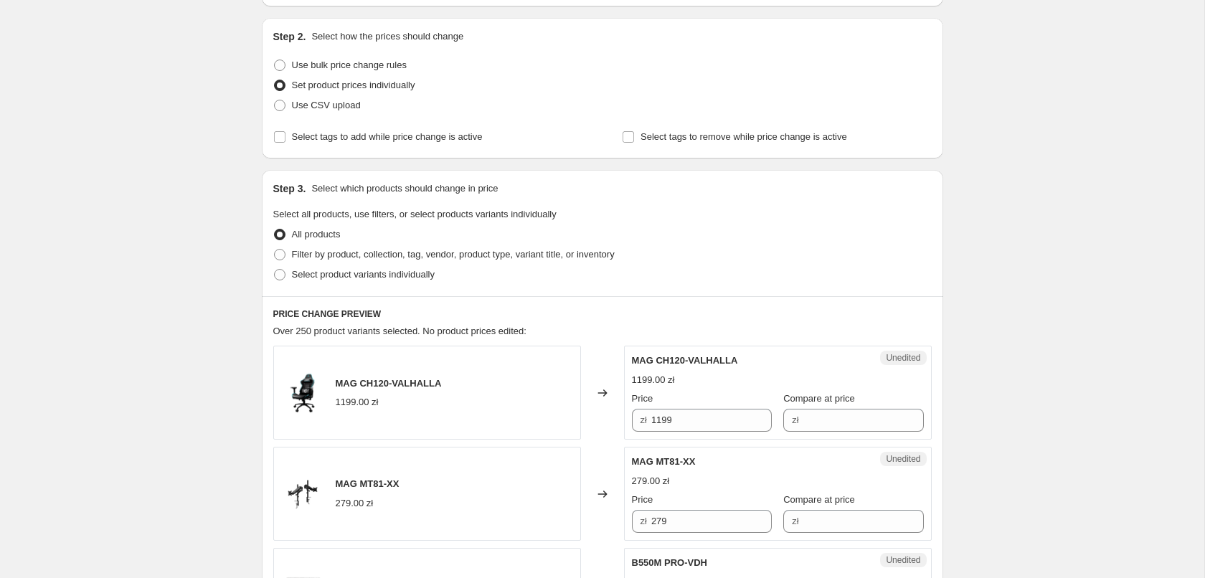
scroll to position [146, 0]
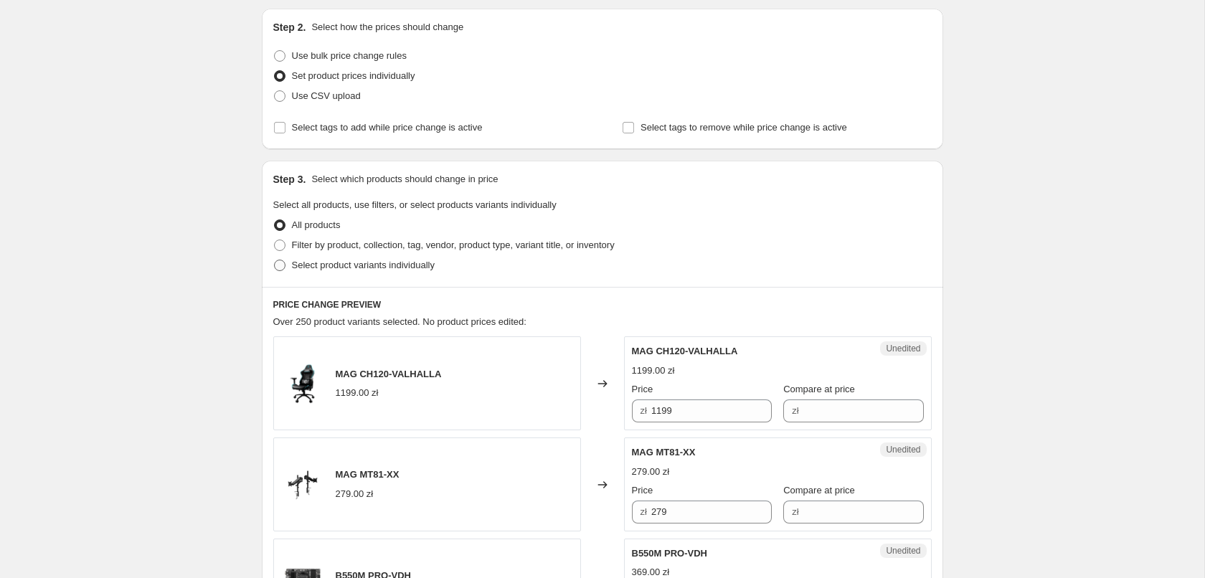
click at [351, 268] on span "Select product variants individually" at bounding box center [363, 265] width 143 height 11
click at [275, 260] on input "Select product variants individually" at bounding box center [274, 260] width 1 height 1
radio input "true"
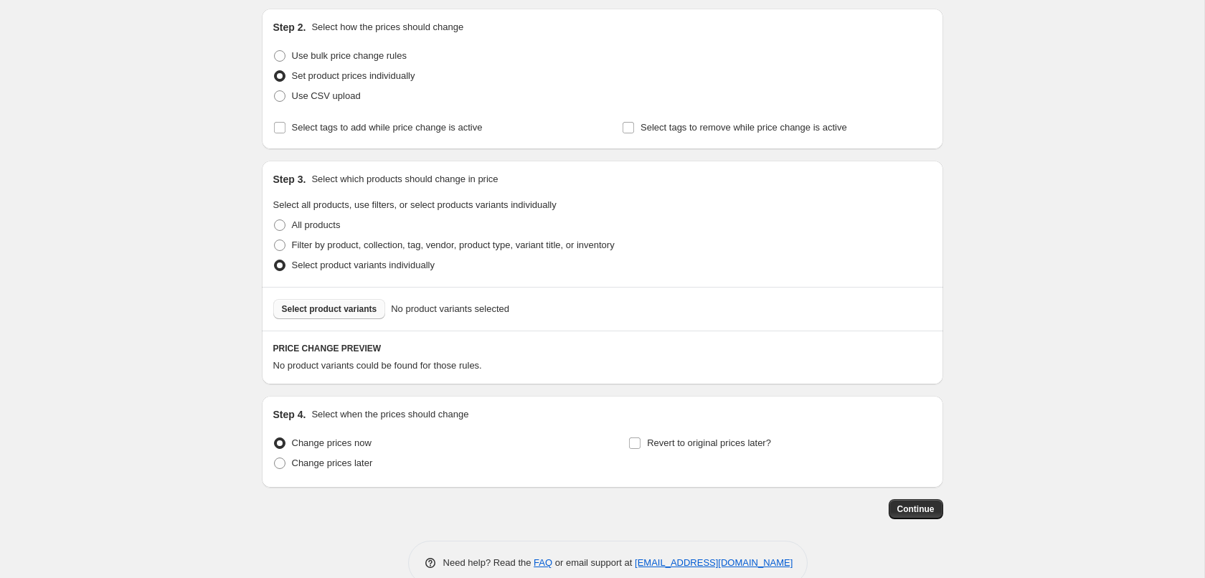
click at [335, 305] on span "Select product variants" at bounding box center [329, 308] width 95 height 11
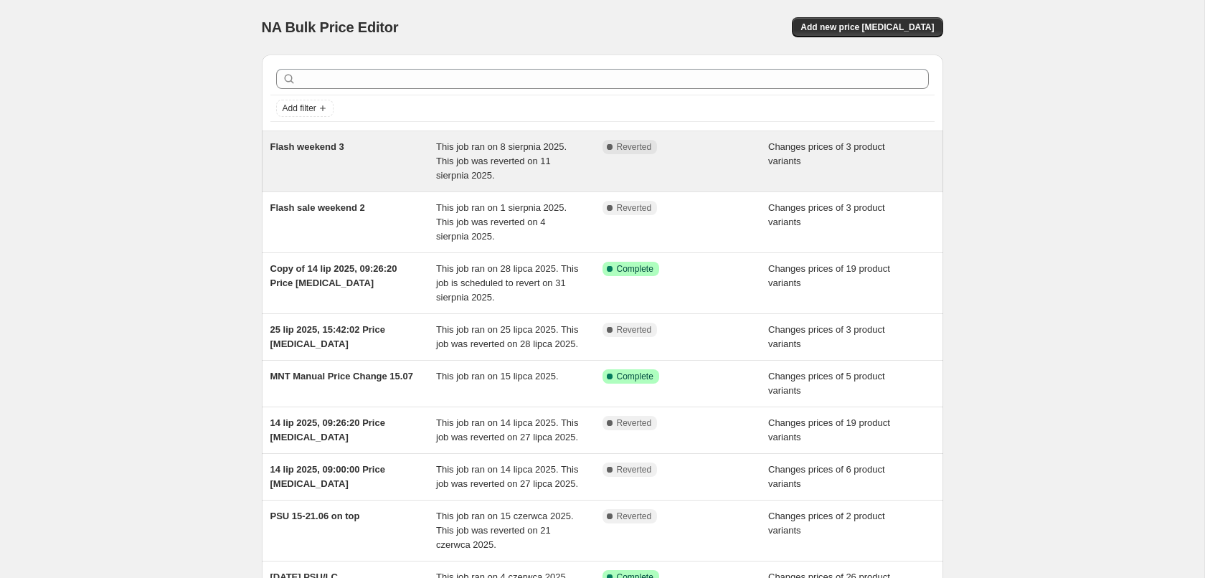
click at [346, 153] on div "Flash weekend 3" at bounding box center [353, 161] width 166 height 43
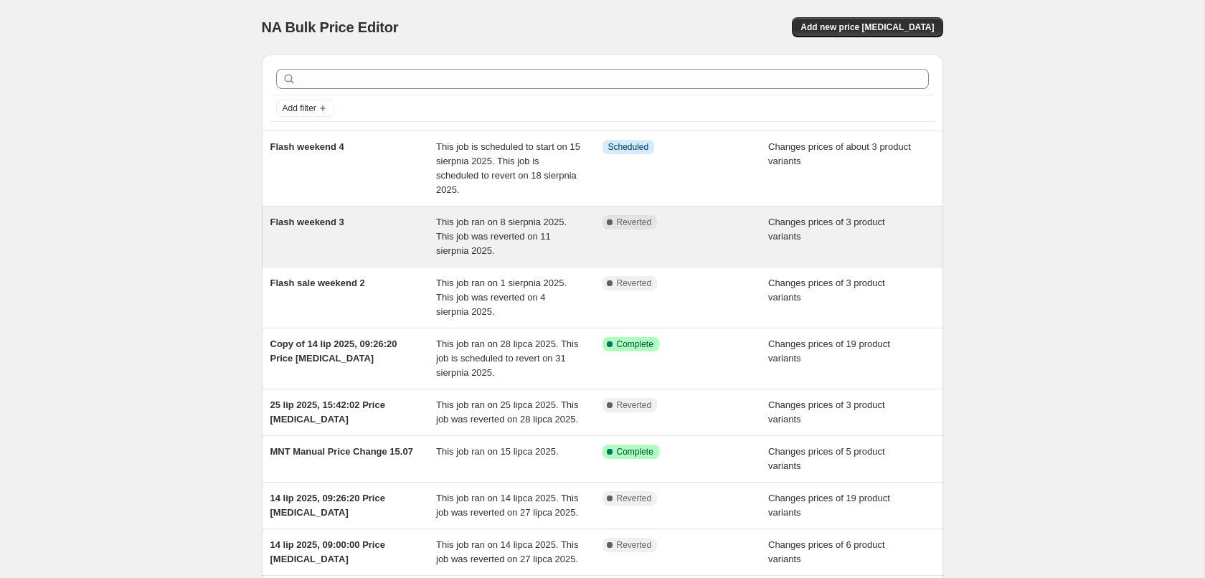
click at [376, 226] on div "Flash weekend 3" at bounding box center [353, 236] width 166 height 43
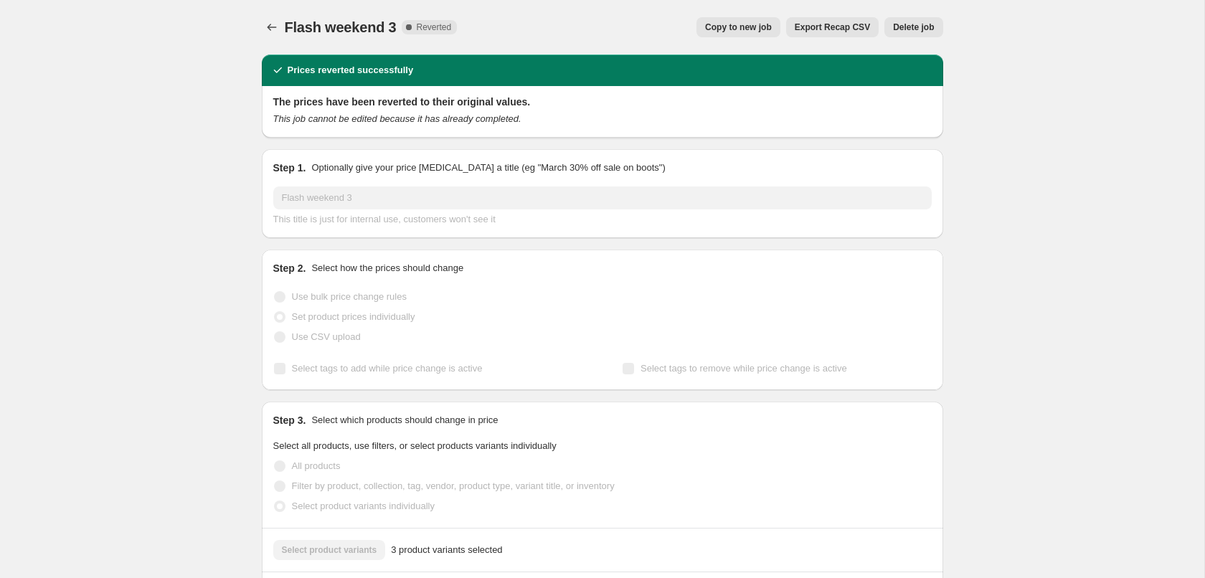
scroll to position [219, 0]
